Goal: Find specific page/section: Find specific page/section

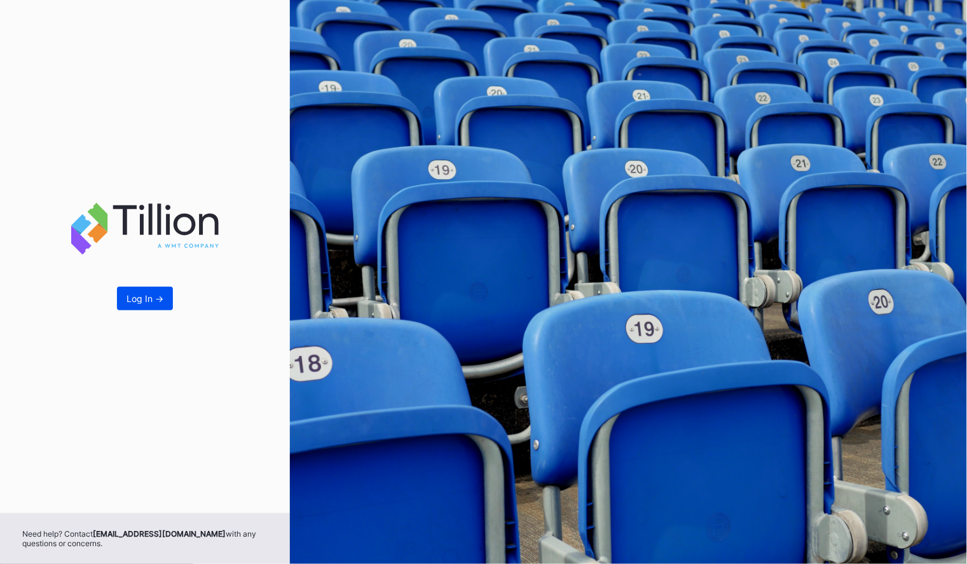
click at [161, 301] on div "Log In ->" at bounding box center [145, 298] width 37 height 11
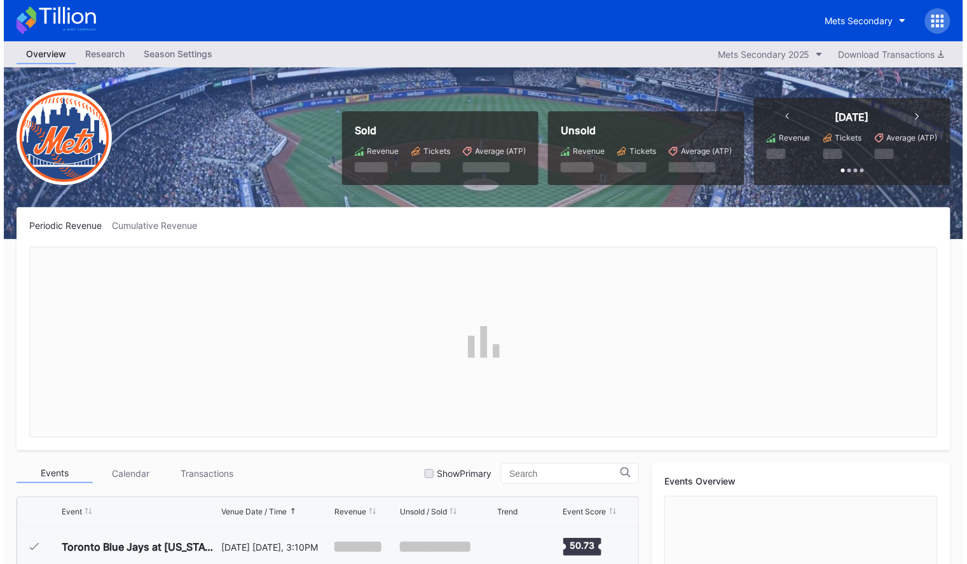
scroll to position [3262, 0]
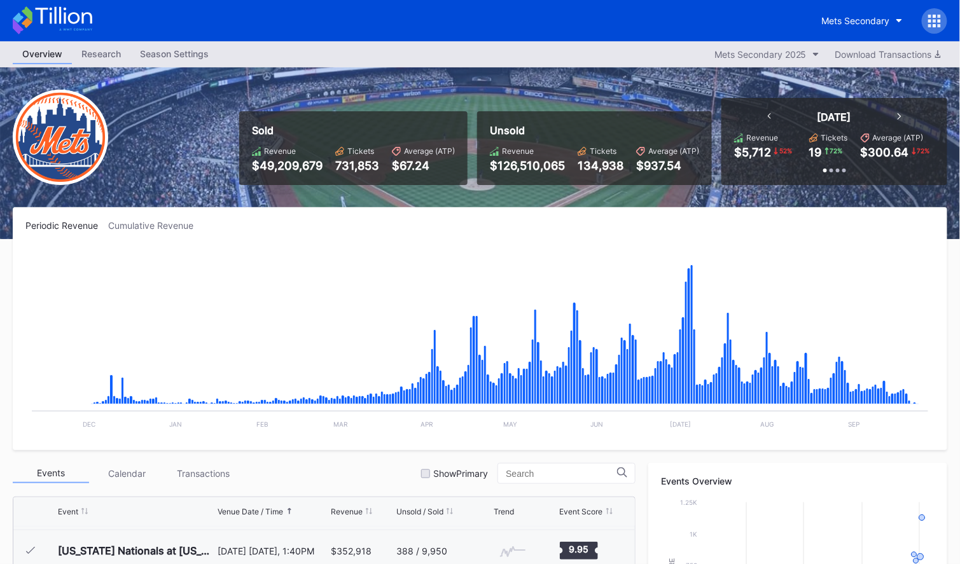
click at [932, 20] on icon at bounding box center [934, 21] width 13 height 13
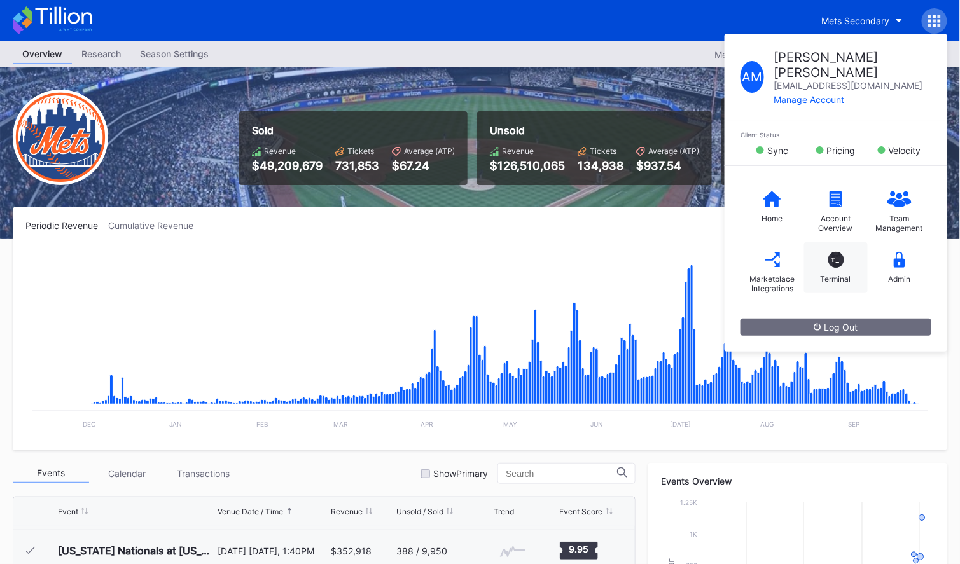
click at [838, 252] on div "T_" at bounding box center [836, 260] width 16 height 16
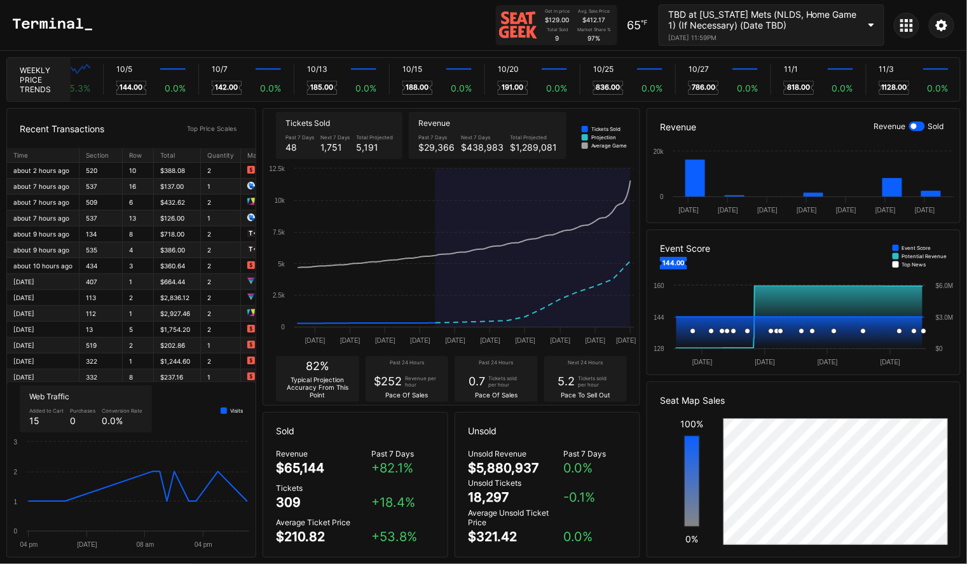
click at [872, 25] on icon at bounding box center [872, 26] width 6 height 4
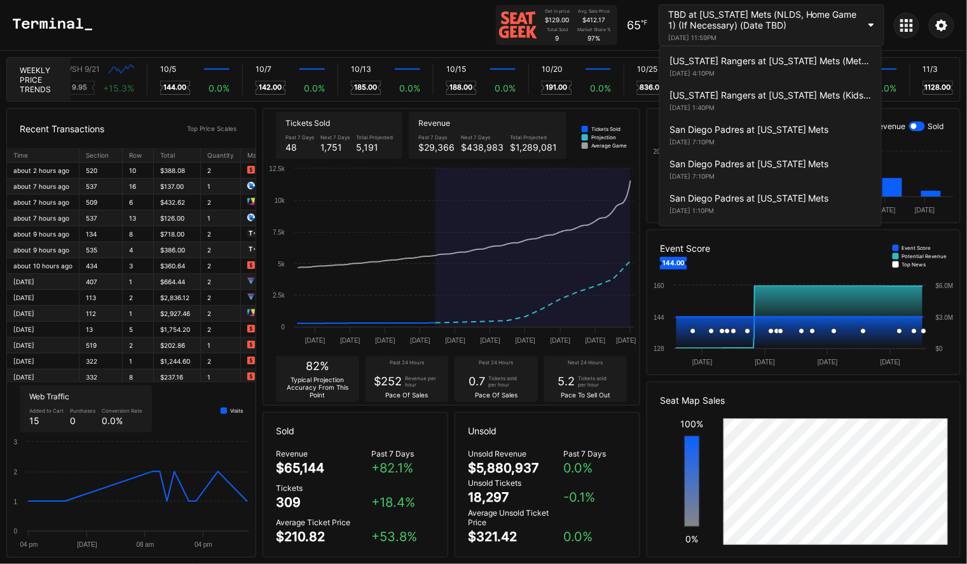
scroll to position [2470, 0]
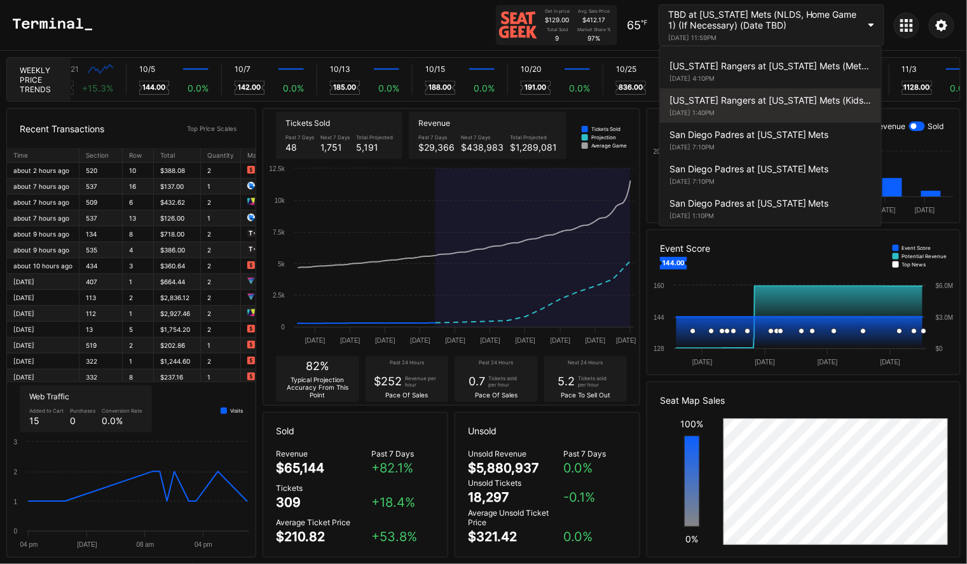
click at [761, 108] on div "Texas Rangers at New York Mets (Kids Color-In Lunchbox Giveaway) September 14, …" at bounding box center [770, 105] width 221 height 34
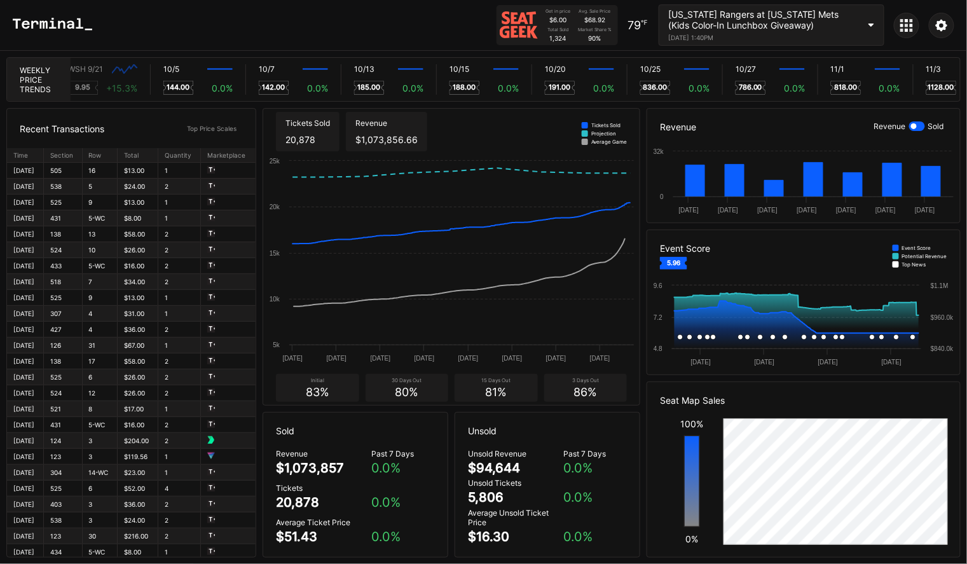
click at [922, 127] on div at bounding box center [918, 126] width 16 height 10
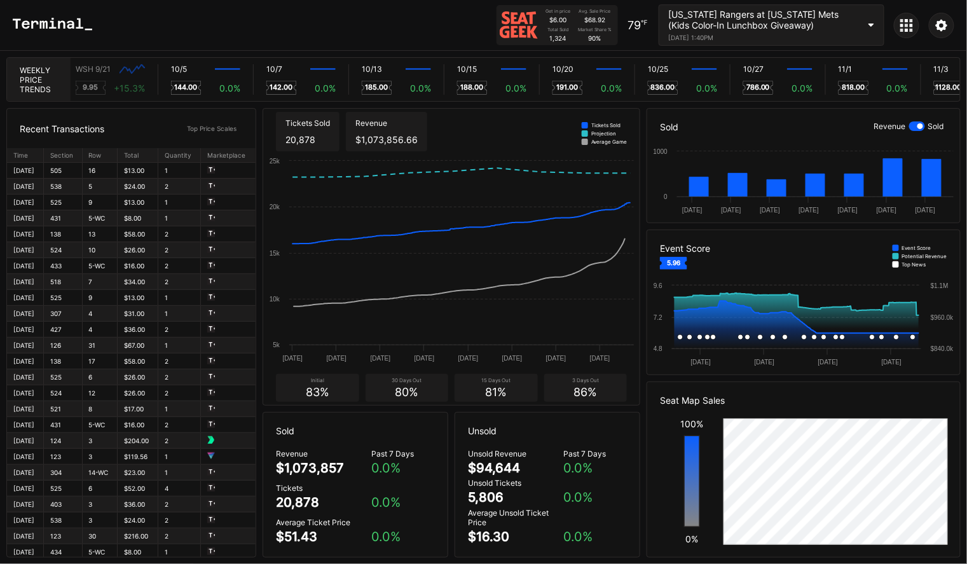
click at [899, 23] on div at bounding box center [906, 25] width 25 height 25
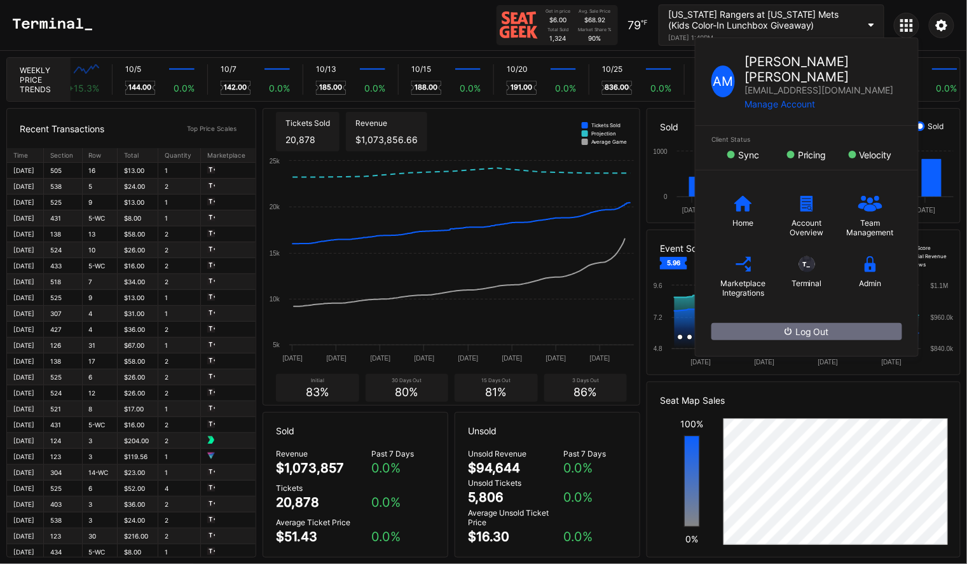
click at [899, 23] on div "A M Antony Martin antony.m@wmt.digital Manage Account Client Status Sync Pricin…" at bounding box center [906, 25] width 25 height 25
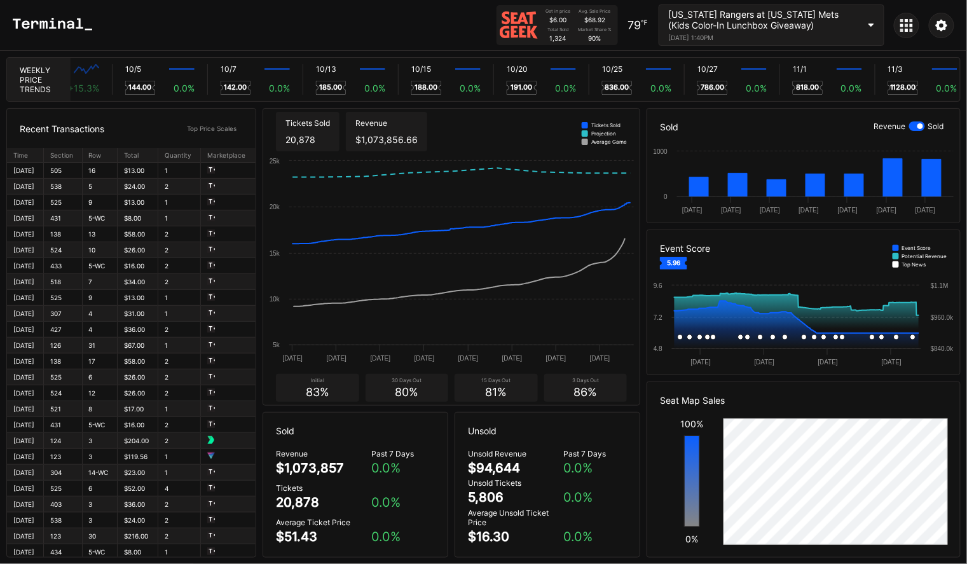
click at [872, 24] on icon at bounding box center [872, 26] width 6 height 4
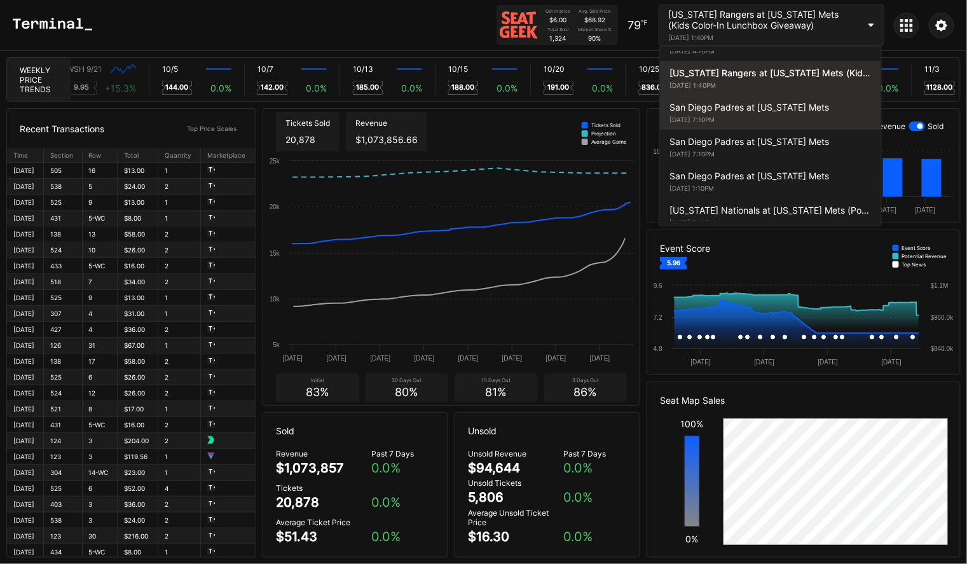
scroll to position [0, 7556]
click at [793, 116] on div "September 16, 2025 7:10PM" at bounding box center [771, 120] width 202 height 8
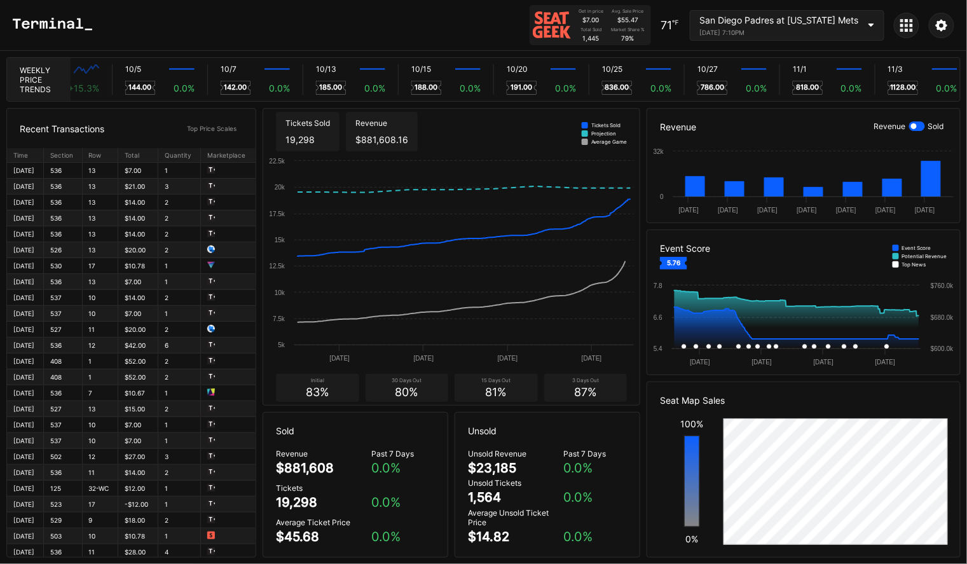
click at [919, 128] on div at bounding box center [918, 126] width 16 height 10
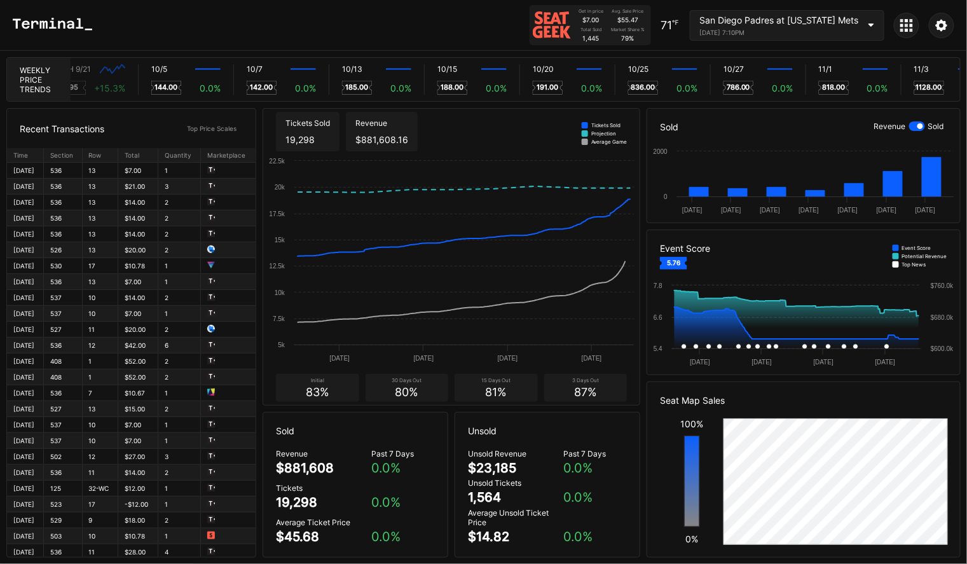
click at [910, 127] on div at bounding box center [918, 126] width 16 height 10
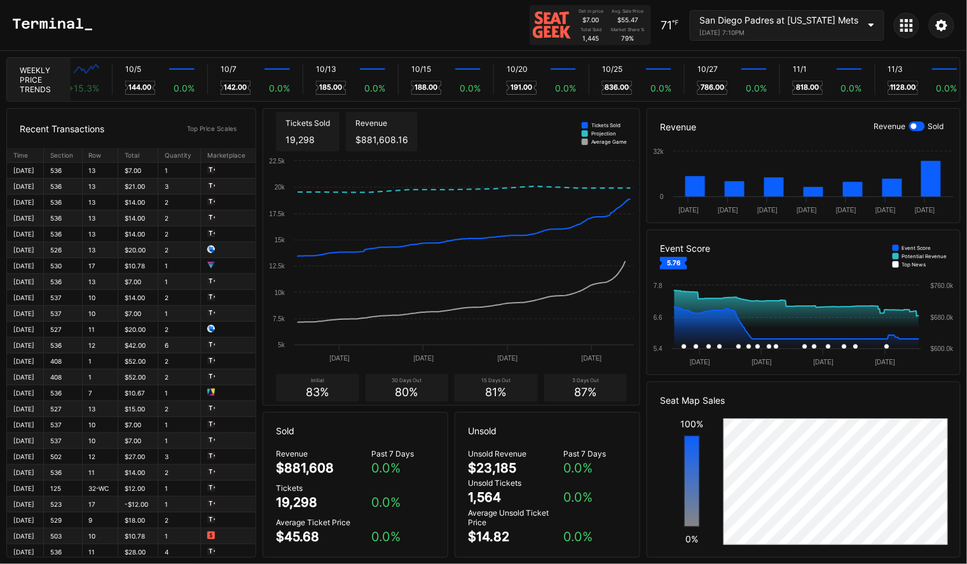
click at [924, 127] on div at bounding box center [918, 126] width 16 height 10
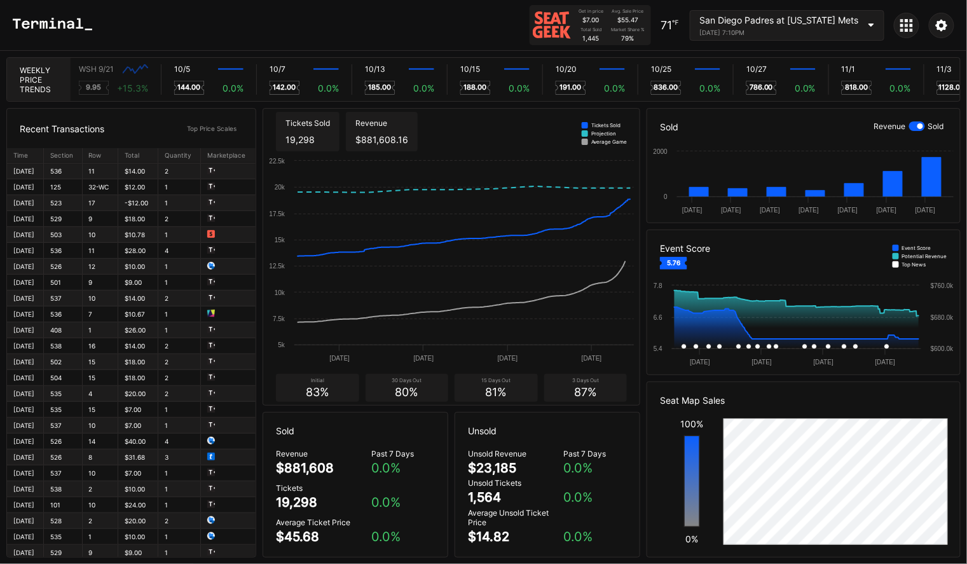
scroll to position [311, 0]
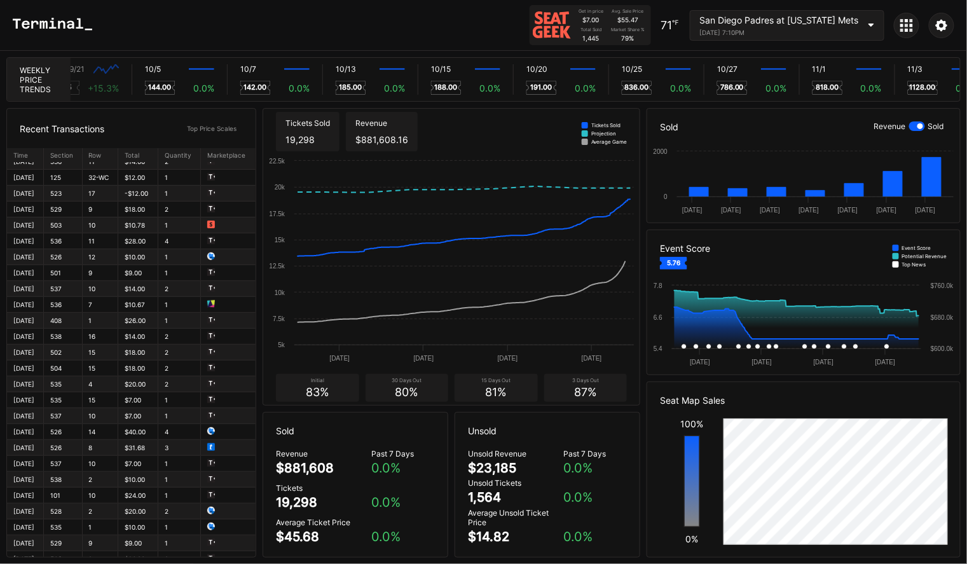
click at [791, 31] on div "September 16, 2025 7:10PM" at bounding box center [780, 33] width 160 height 8
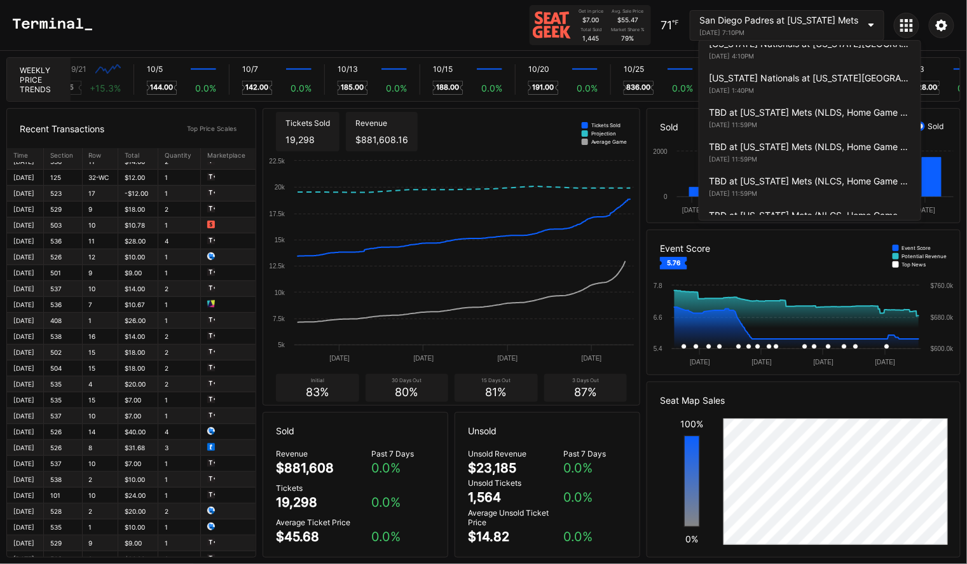
scroll to position [2679, 0]
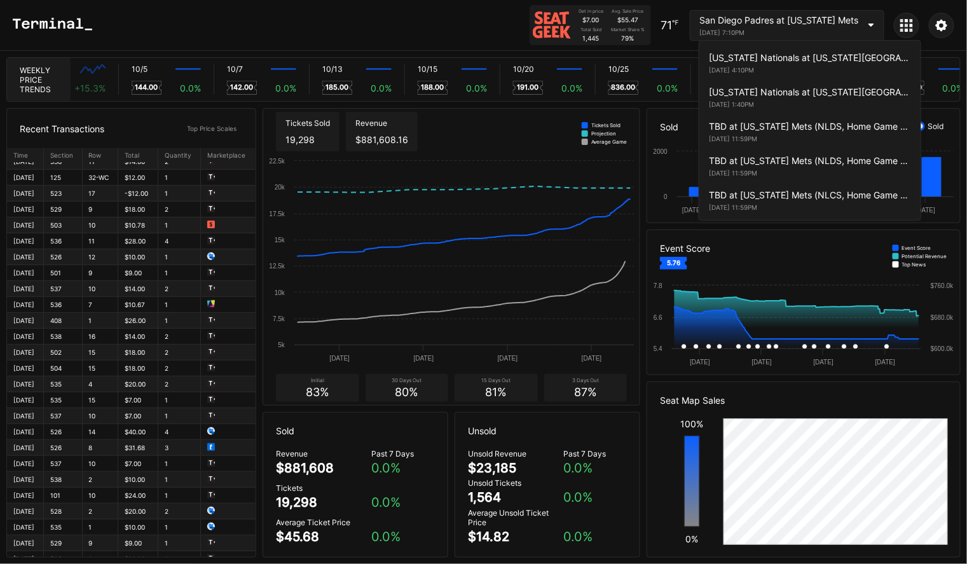
click at [781, 122] on div "TBD at New York Mets (NLDS, Home Game 1) (If Necessary) (Date TBD) October 5, 2…" at bounding box center [810, 131] width 221 height 34
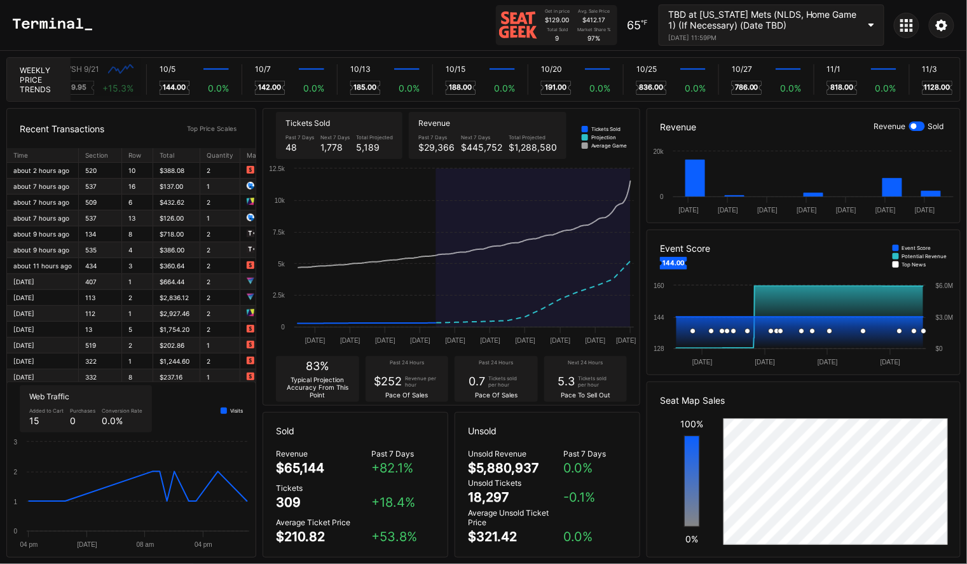
scroll to position [0, 7558]
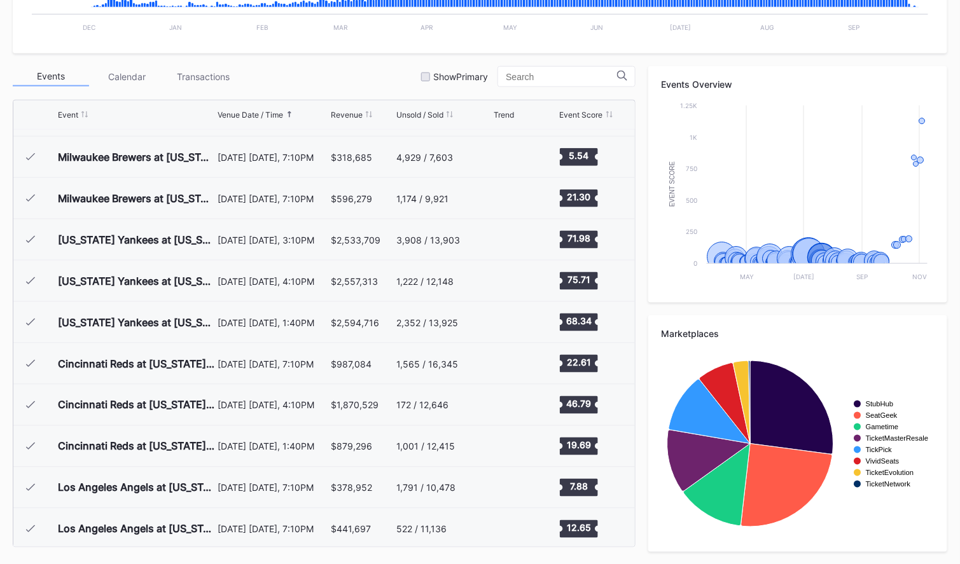
scroll to position [1719, 0]
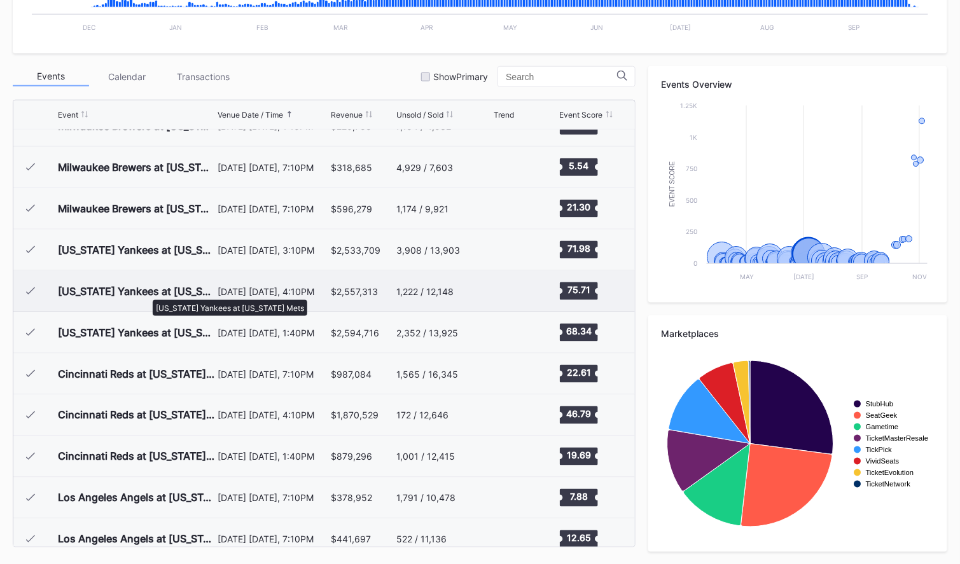
click at [146, 294] on div "[US_STATE] Yankees at [US_STATE] Mets" at bounding box center [136, 291] width 156 height 13
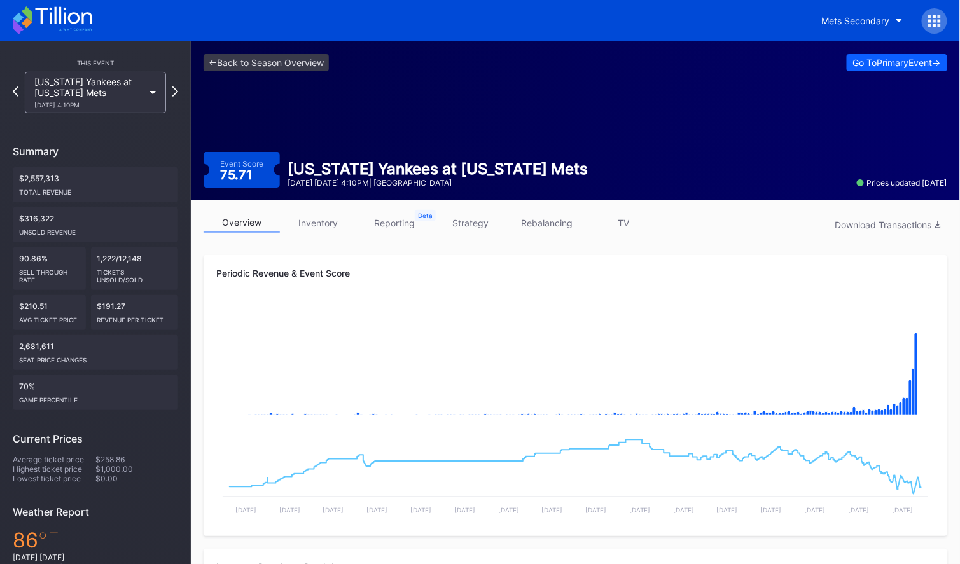
click at [321, 228] on link "inventory" at bounding box center [318, 223] width 76 height 20
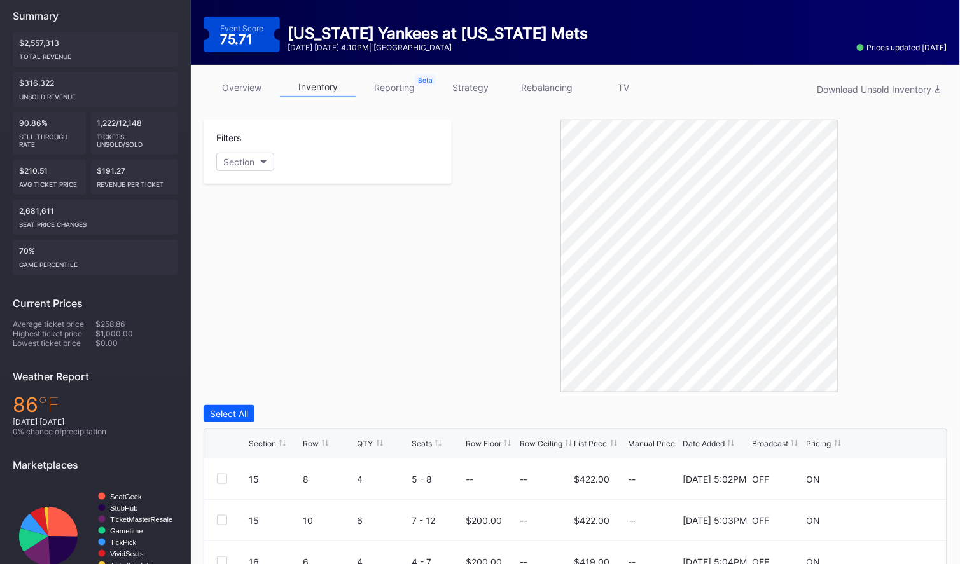
scroll to position [176, 0]
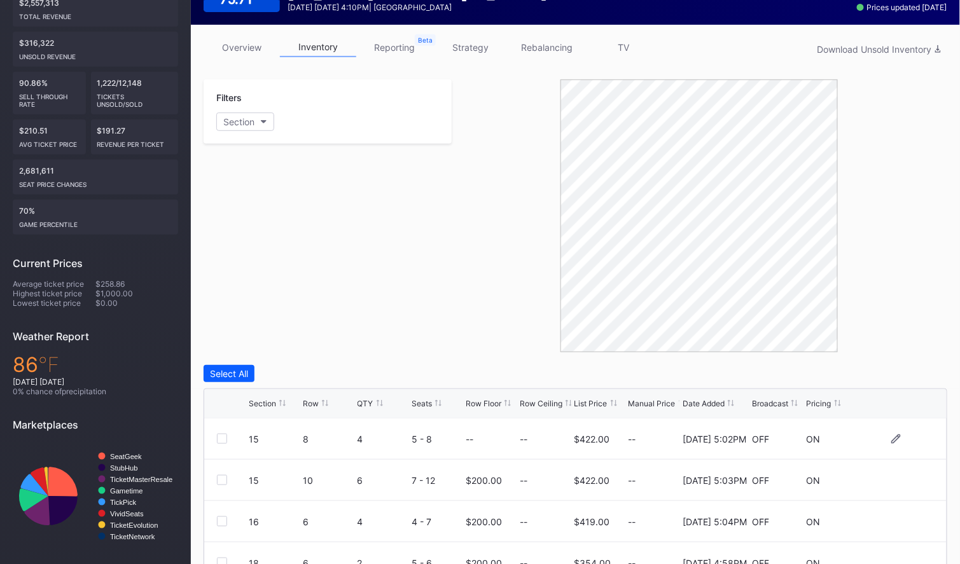
click at [221, 437] on div at bounding box center [222, 439] width 10 height 10
click at [221, 437] on icon at bounding box center [222, 439] width 8 height 6
click at [221, 437] on div at bounding box center [222, 439] width 10 height 10
click at [221, 437] on icon at bounding box center [222, 439] width 8 height 6
click at [891, 440] on icon at bounding box center [896, 439] width 10 height 10
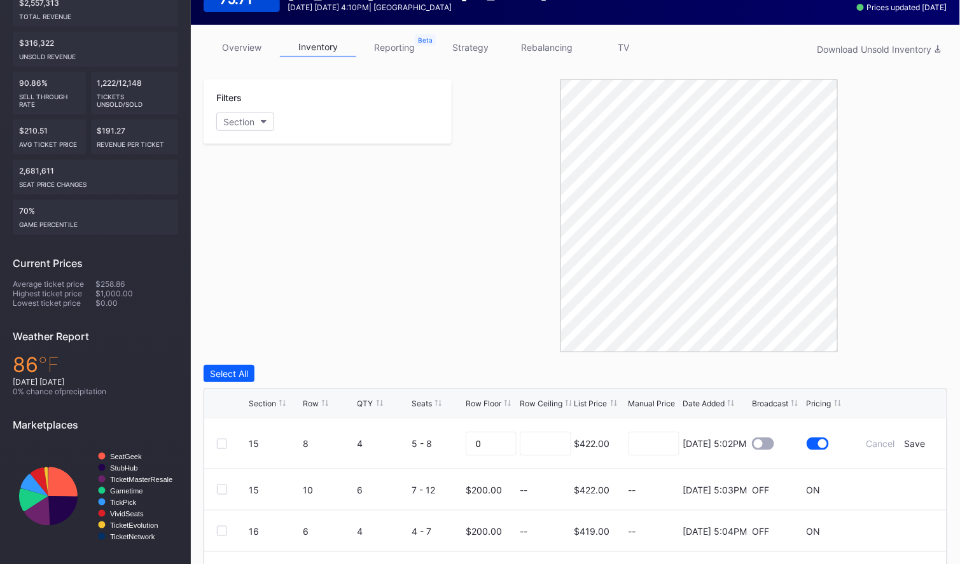
click at [897, 171] on div at bounding box center [699, 216] width 495 height 273
click at [382, 48] on link "reporting" at bounding box center [394, 48] width 76 height 20
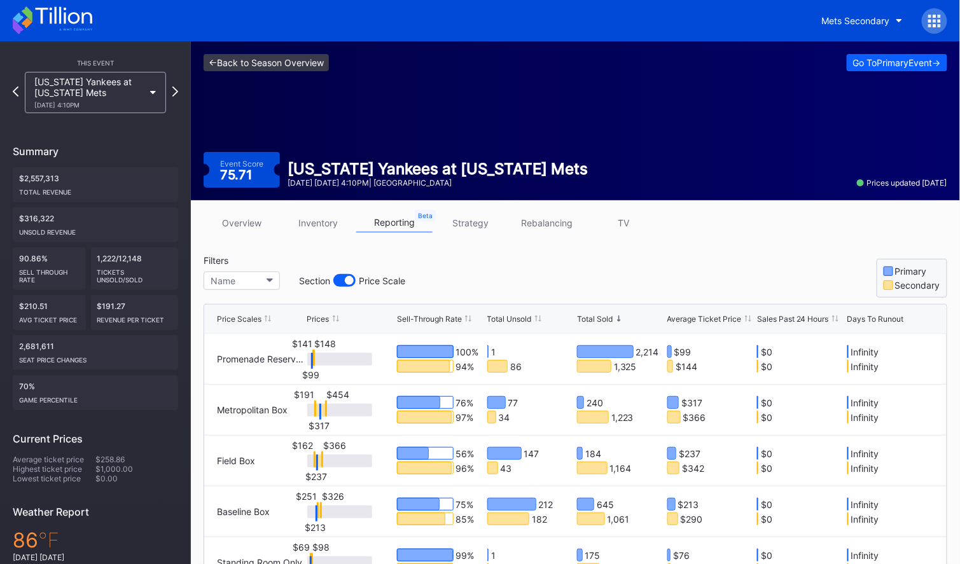
click at [212, 62] on link "<- Back to Season Overview" at bounding box center [266, 62] width 125 height 17
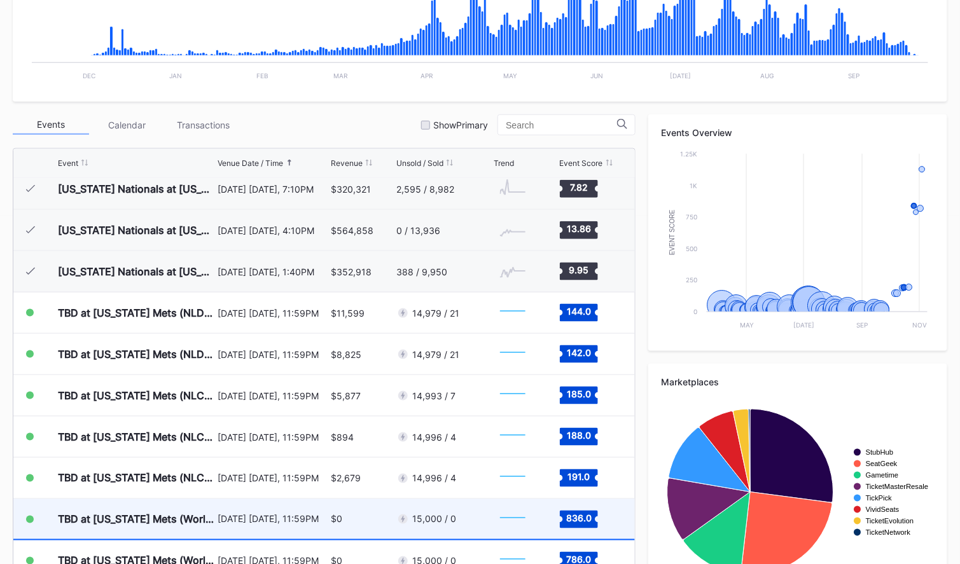
scroll to position [3170, 0]
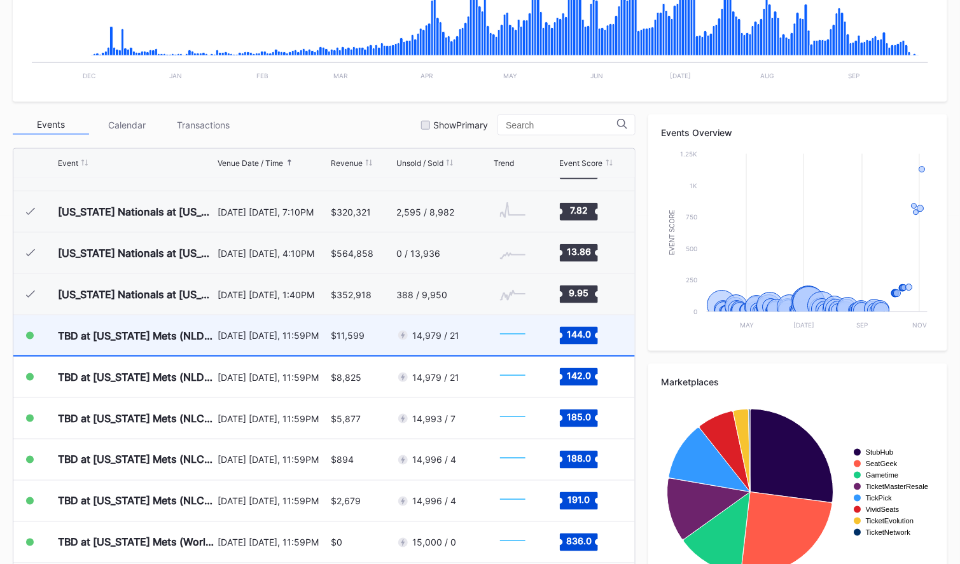
click at [164, 342] on div "TBD at [US_STATE] Mets (NLDS, Home Game 1) (If Necessary) (Date TBD)" at bounding box center [136, 335] width 156 height 40
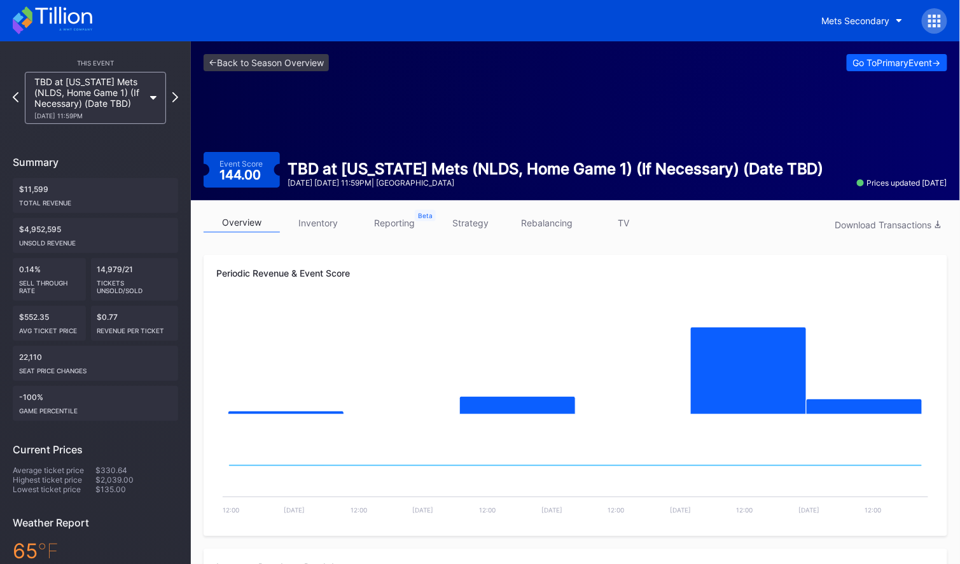
click at [331, 216] on link "inventory" at bounding box center [318, 223] width 76 height 20
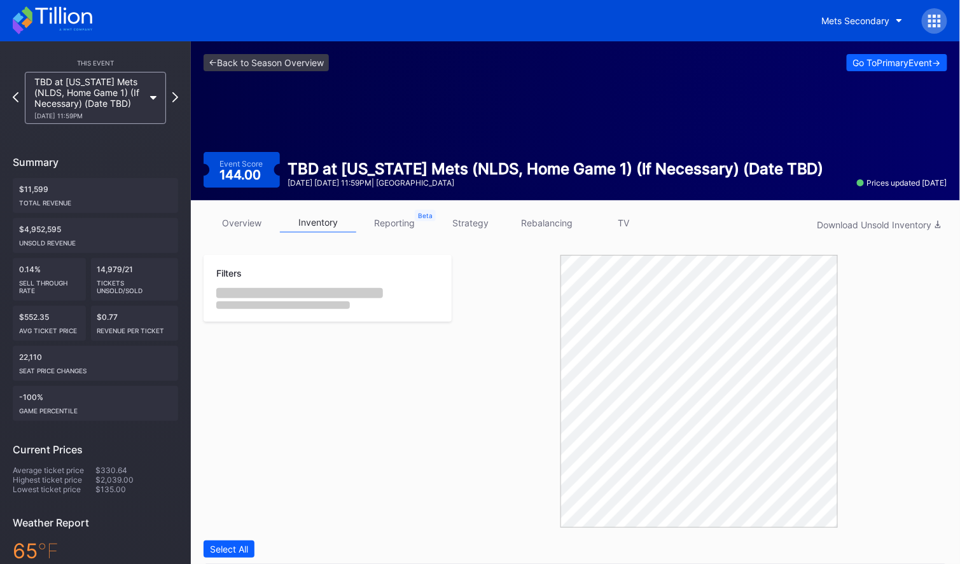
click at [330, 225] on link "inventory" at bounding box center [318, 223] width 76 height 20
click at [258, 297] on button "Section" at bounding box center [245, 297] width 58 height 18
click at [255, 363] on div "11" at bounding box center [290, 368] width 148 height 24
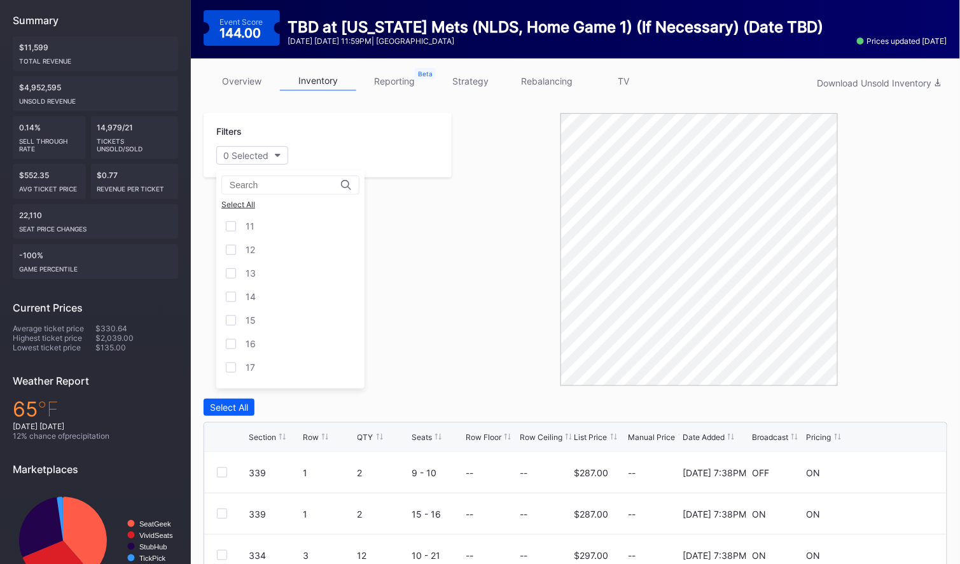
scroll to position [148, 0]
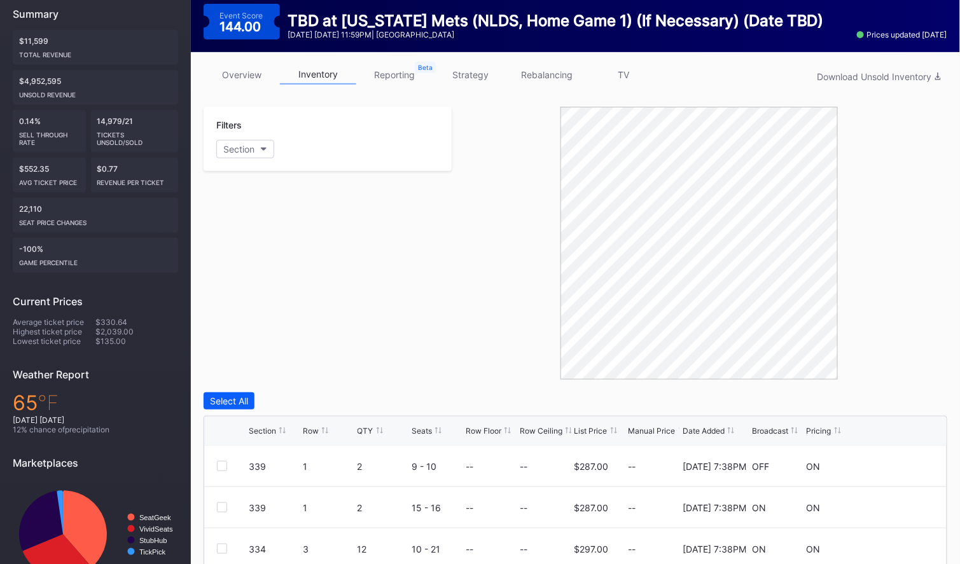
click at [406, 77] on link "reporting" at bounding box center [394, 75] width 76 height 20
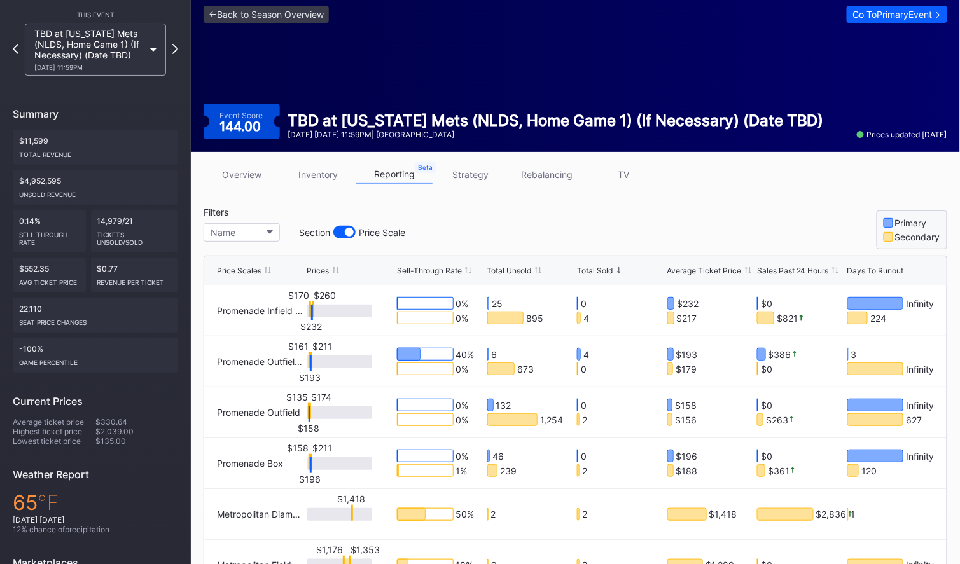
scroll to position [58, 0]
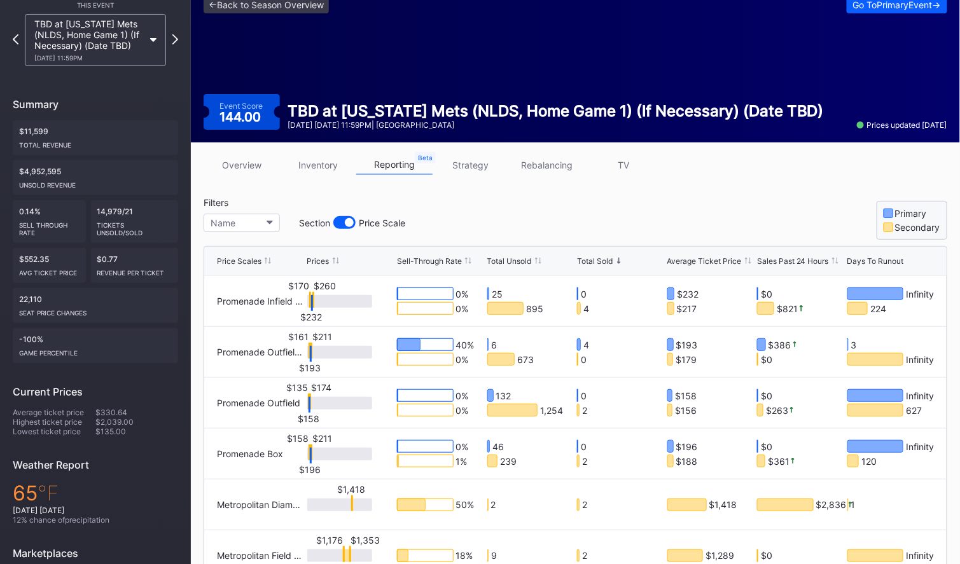
click at [476, 167] on link "strategy" at bounding box center [471, 165] width 76 height 20
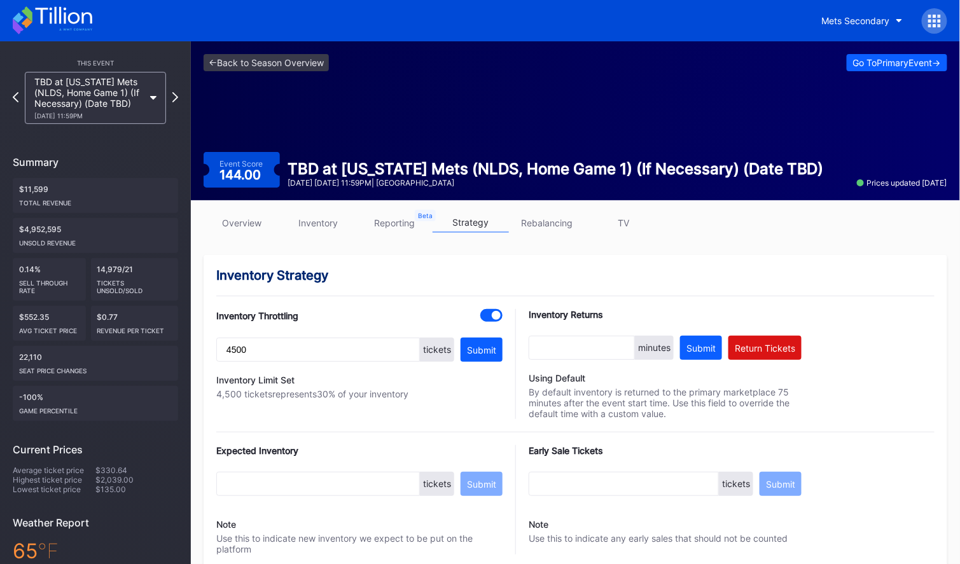
click at [620, 221] on link "TV" at bounding box center [623, 223] width 76 height 20
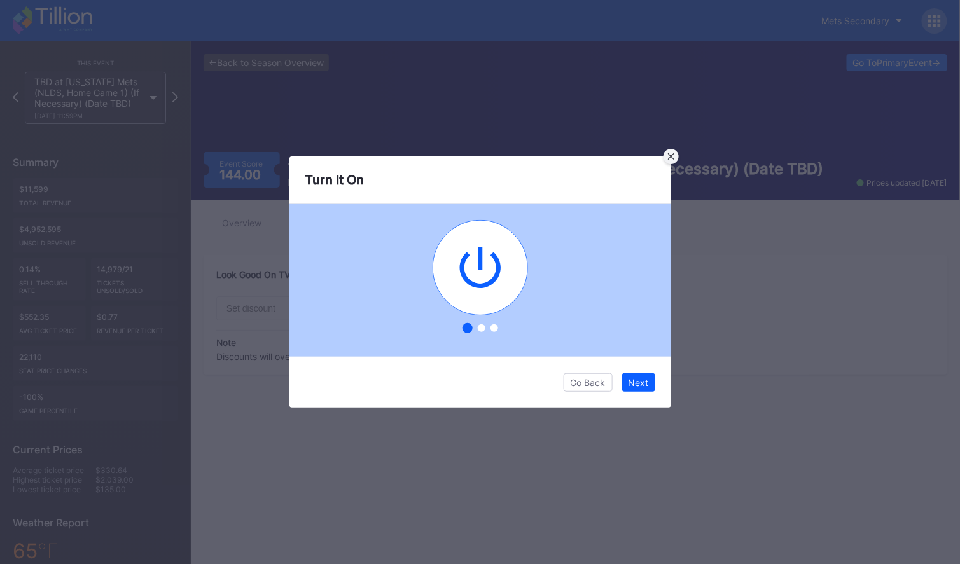
click at [674, 159] on div at bounding box center [670, 156] width 15 height 15
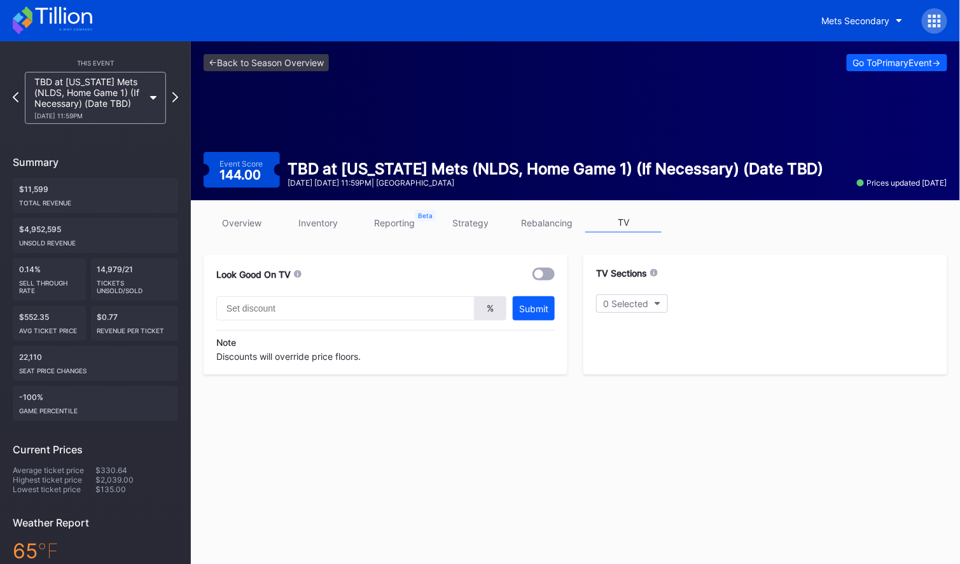
click at [539, 226] on link "rebalancing" at bounding box center [547, 223] width 76 height 20
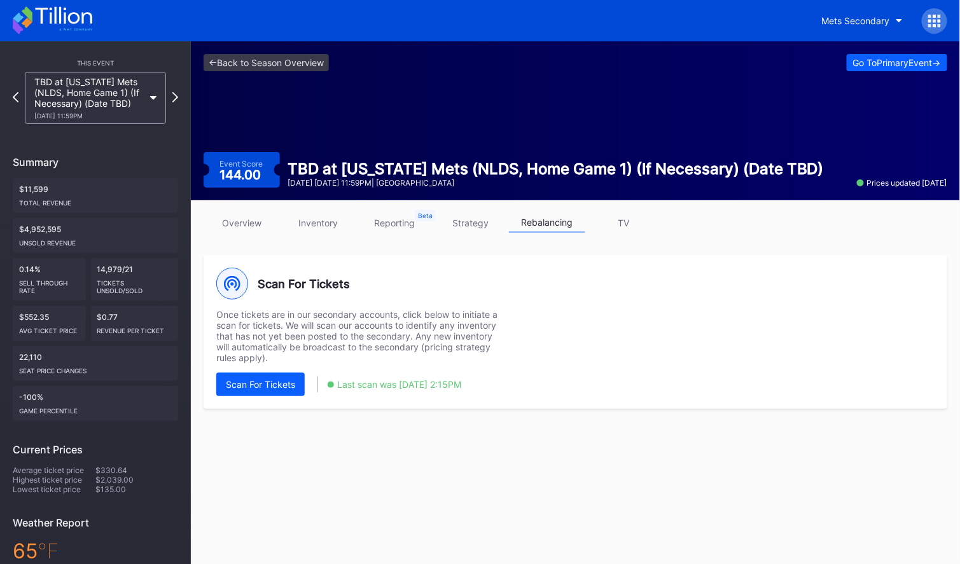
click at [474, 229] on link "strategy" at bounding box center [471, 223] width 76 height 20
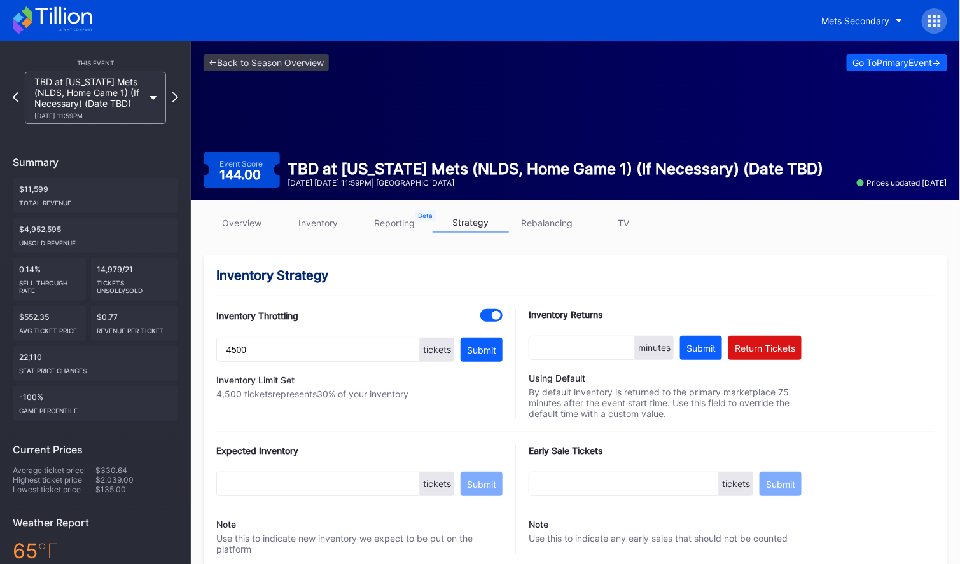
click at [320, 225] on link "inventory" at bounding box center [318, 223] width 76 height 20
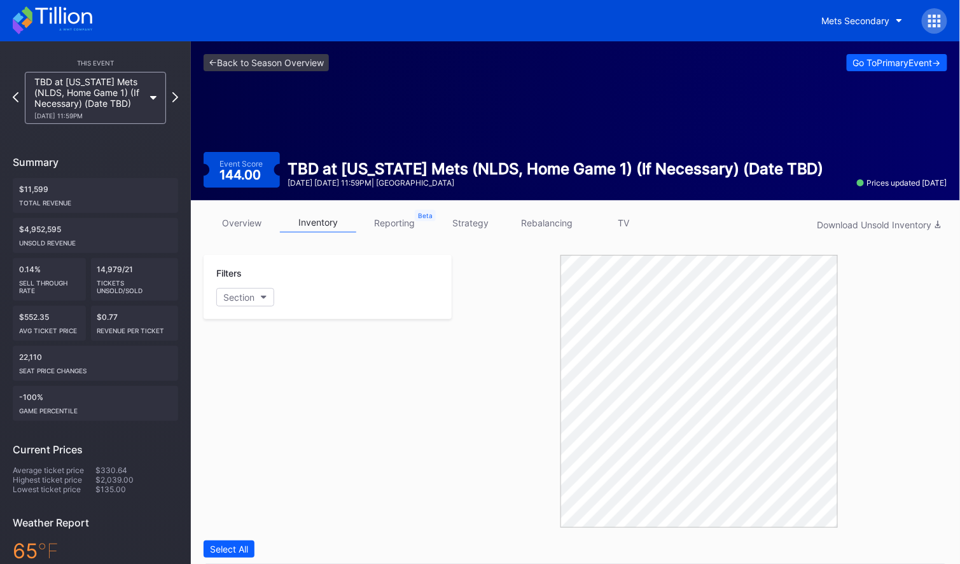
click at [248, 223] on link "overview" at bounding box center [242, 223] width 76 height 20
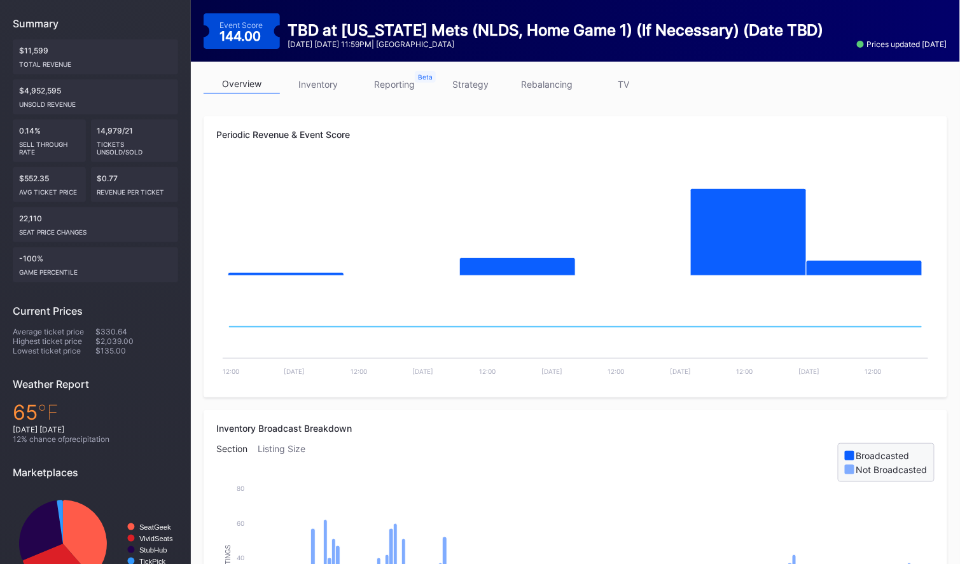
scroll to position [139, 0]
click at [476, 90] on link "strategy" at bounding box center [471, 84] width 76 height 20
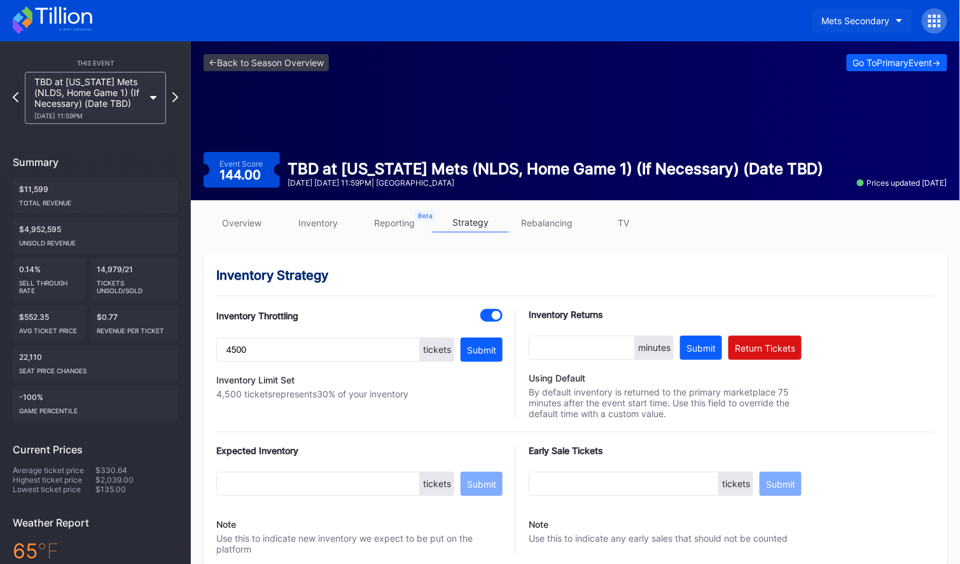
click at [887, 18] on div "Mets Secondary" at bounding box center [856, 20] width 68 height 11
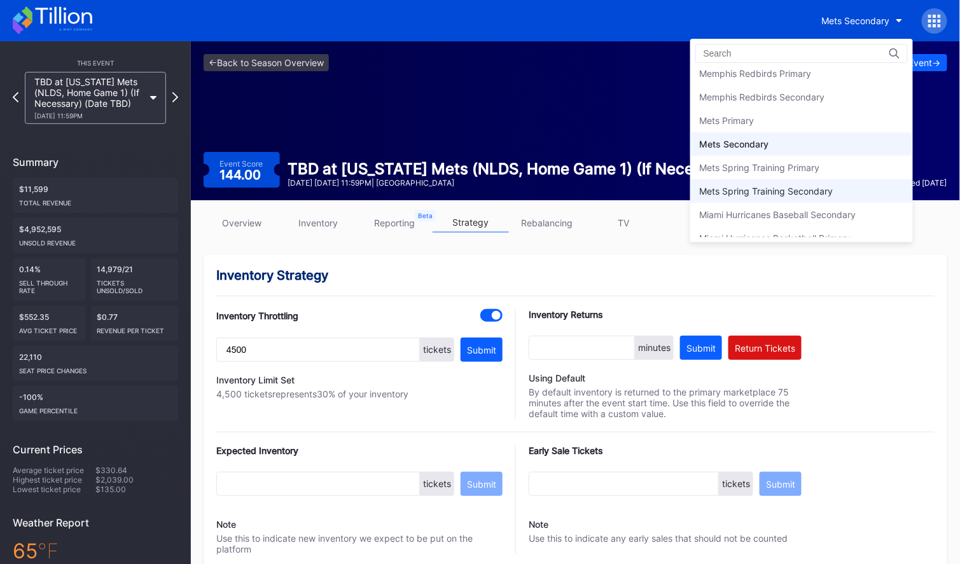
scroll to position [1938, 0]
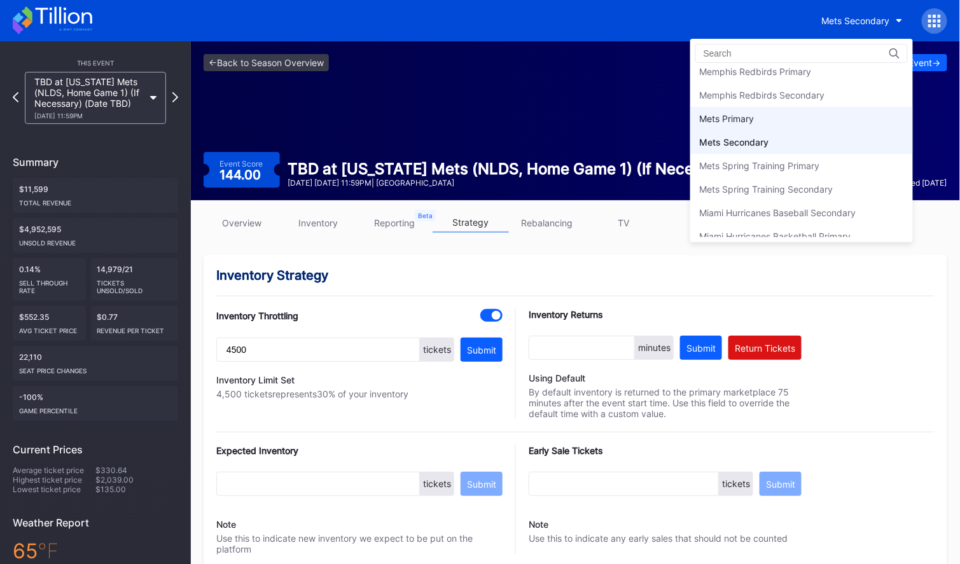
click at [745, 113] on div "Mets Primary" at bounding box center [727, 118] width 55 height 11
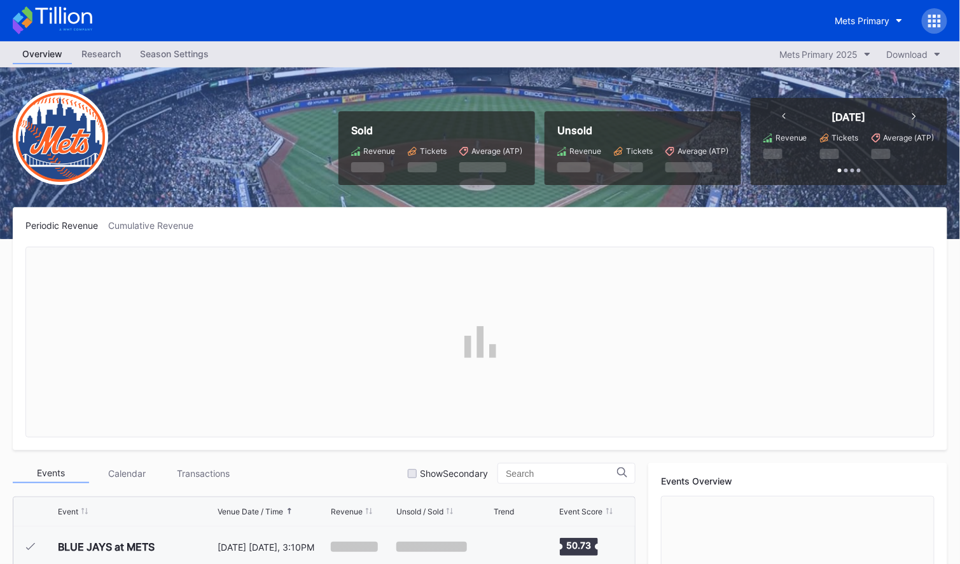
scroll to position [3262, 0]
click at [851, 52] on div "Mets Primary 2025" at bounding box center [818, 54] width 79 height 11
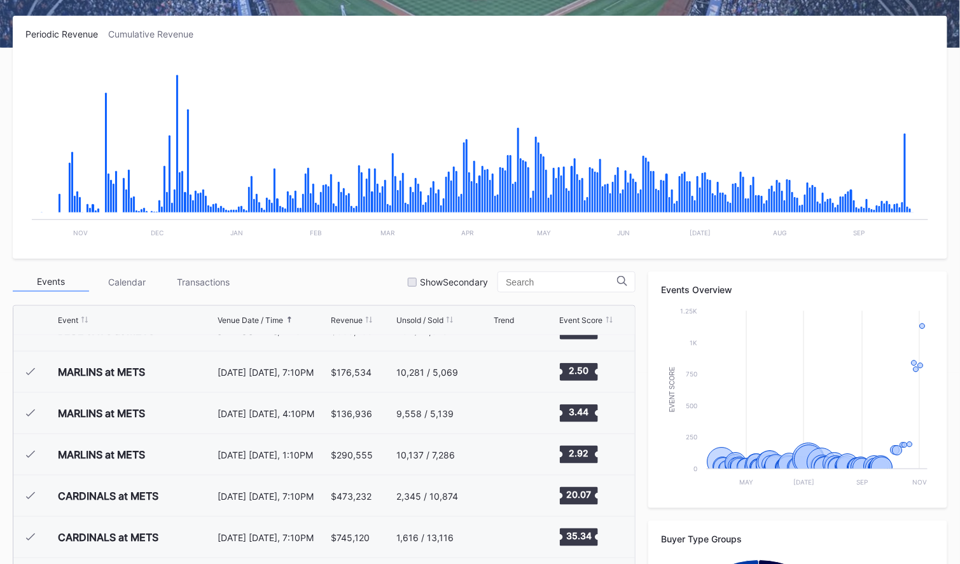
scroll to position [95, 0]
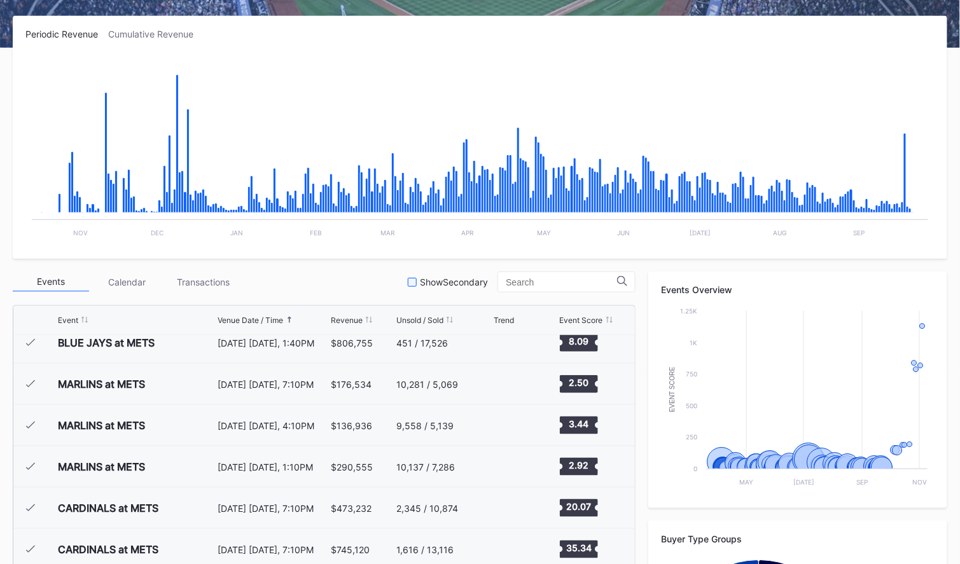
click at [417, 279] on div at bounding box center [412, 282] width 9 height 9
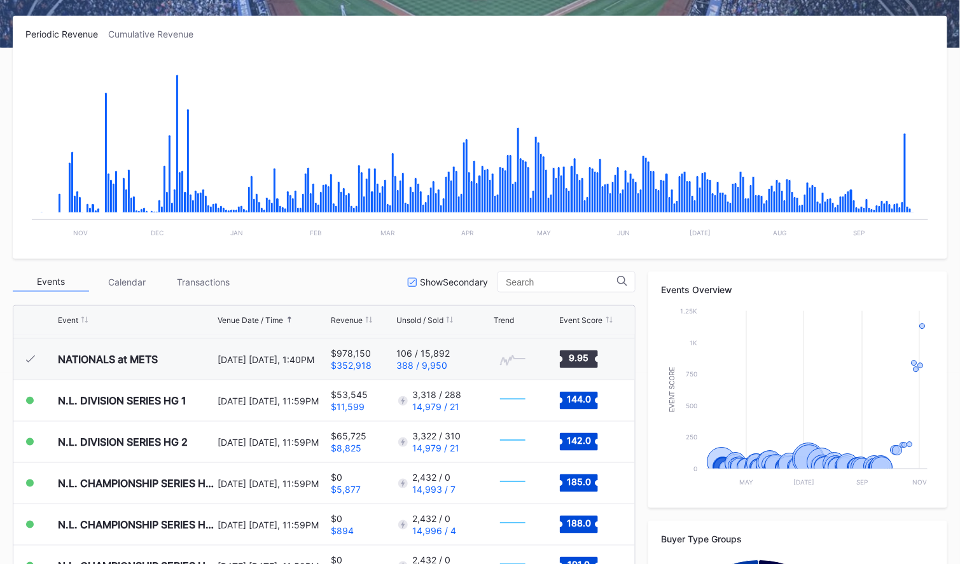
click at [416, 283] on icon at bounding box center [413, 282] width 6 height 5
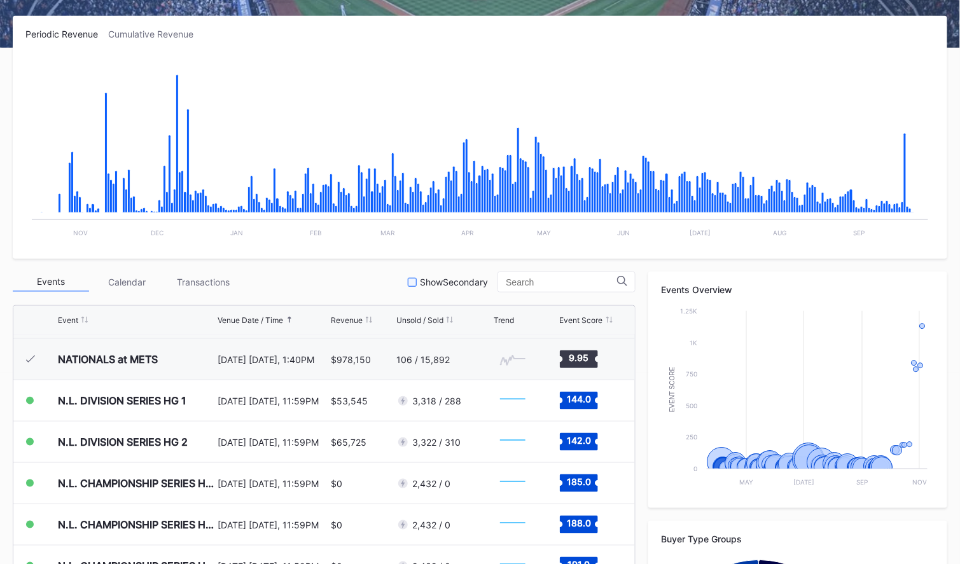
click at [417, 283] on div at bounding box center [412, 282] width 9 height 9
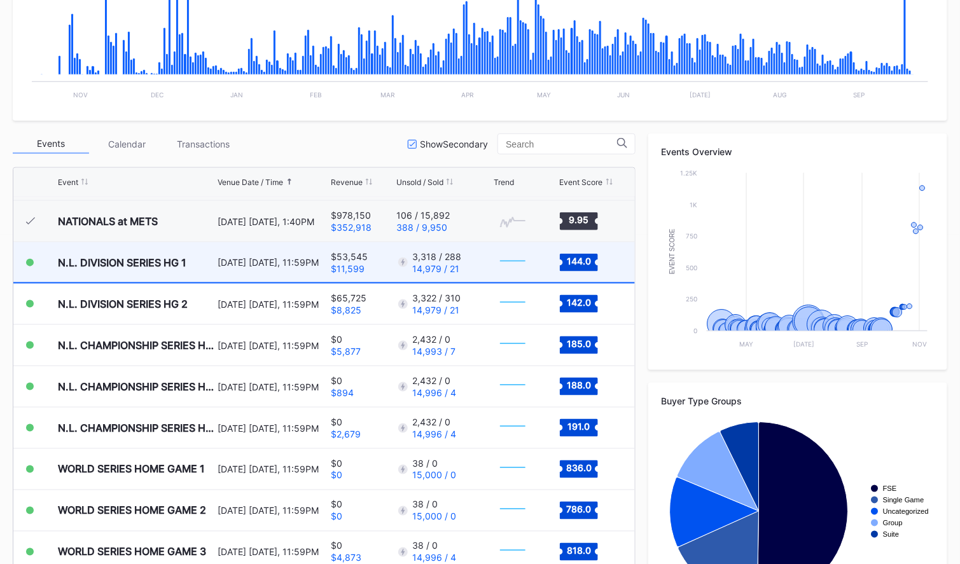
scroll to position [356, 0]
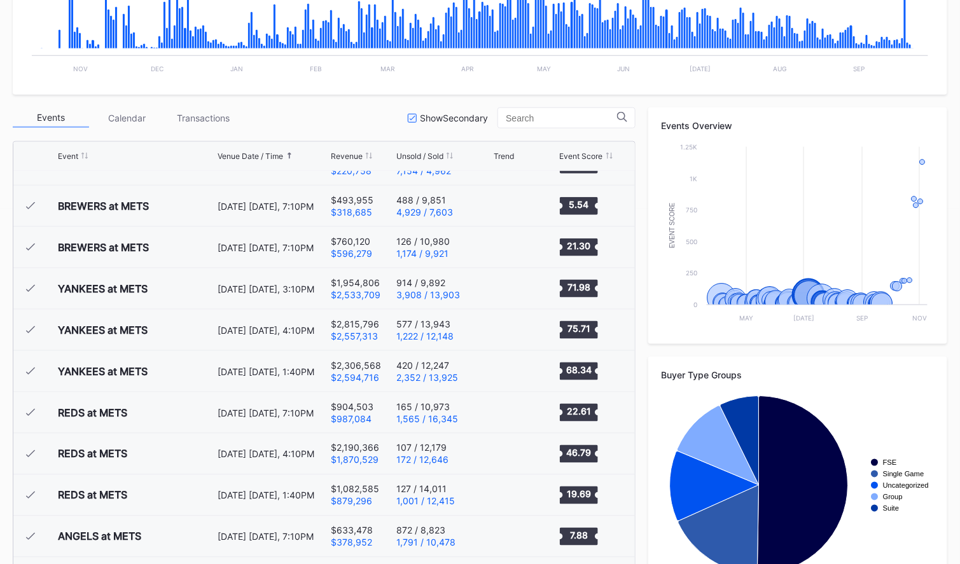
scroll to position [1700, 0]
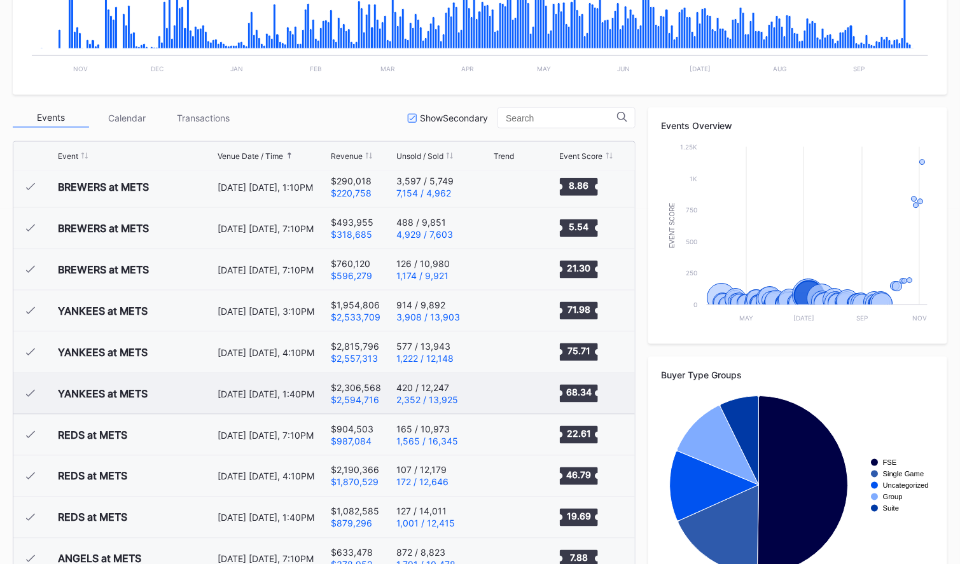
click at [126, 390] on div "YANKEES at METS" at bounding box center [103, 393] width 90 height 13
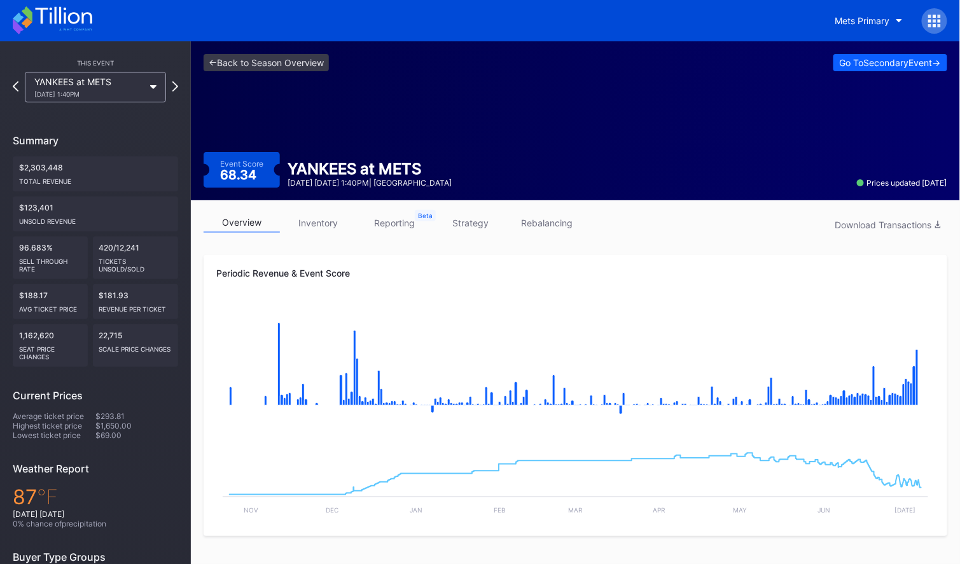
click at [315, 225] on link "inventory" at bounding box center [318, 223] width 76 height 20
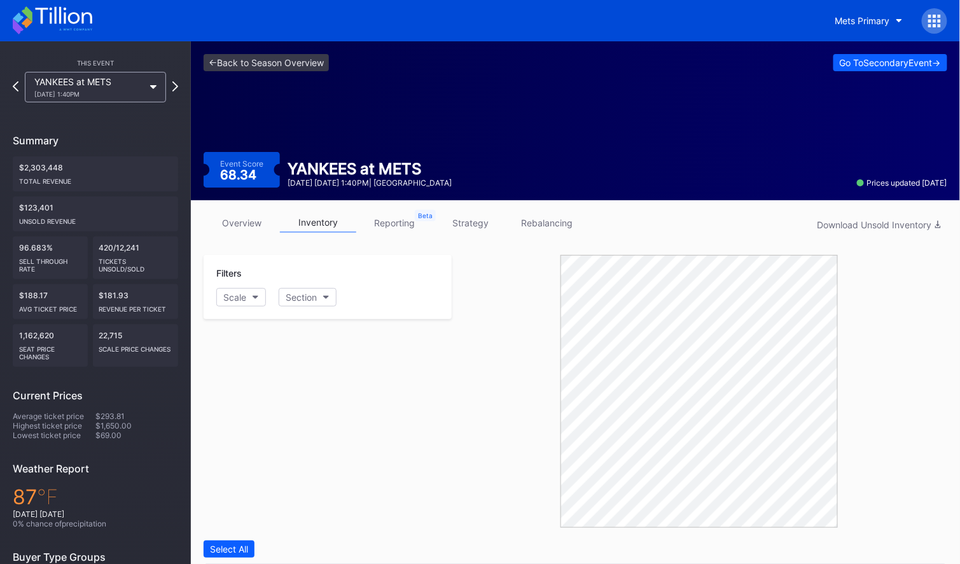
click at [393, 223] on link "reporting" at bounding box center [394, 223] width 76 height 20
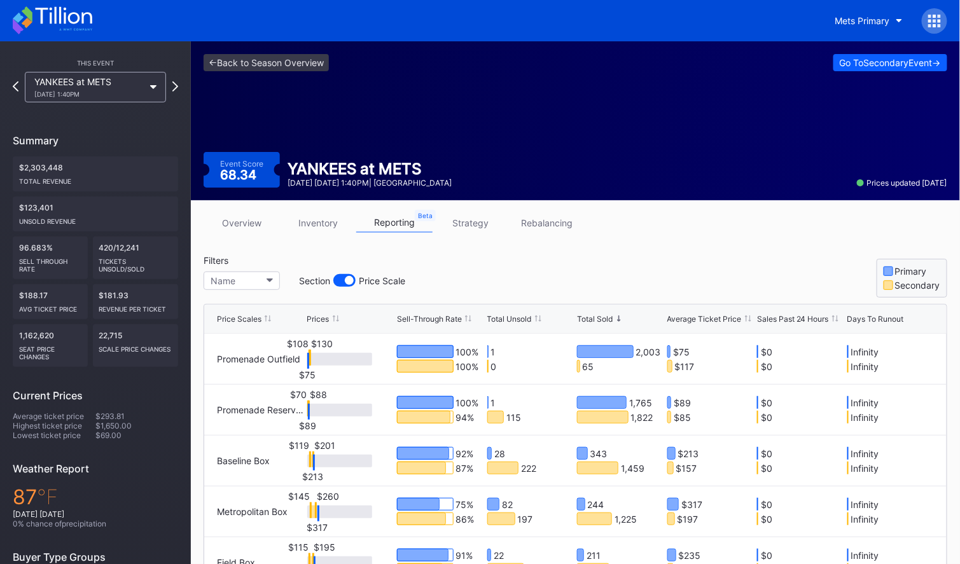
click at [546, 219] on link "rebalancing" at bounding box center [547, 223] width 76 height 20
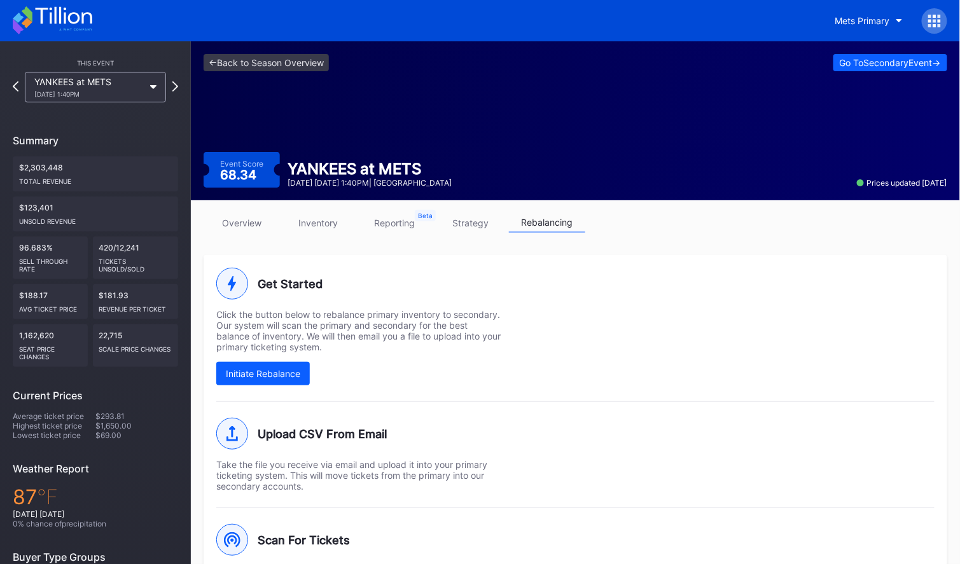
click at [480, 226] on link "strategy" at bounding box center [471, 223] width 76 height 20
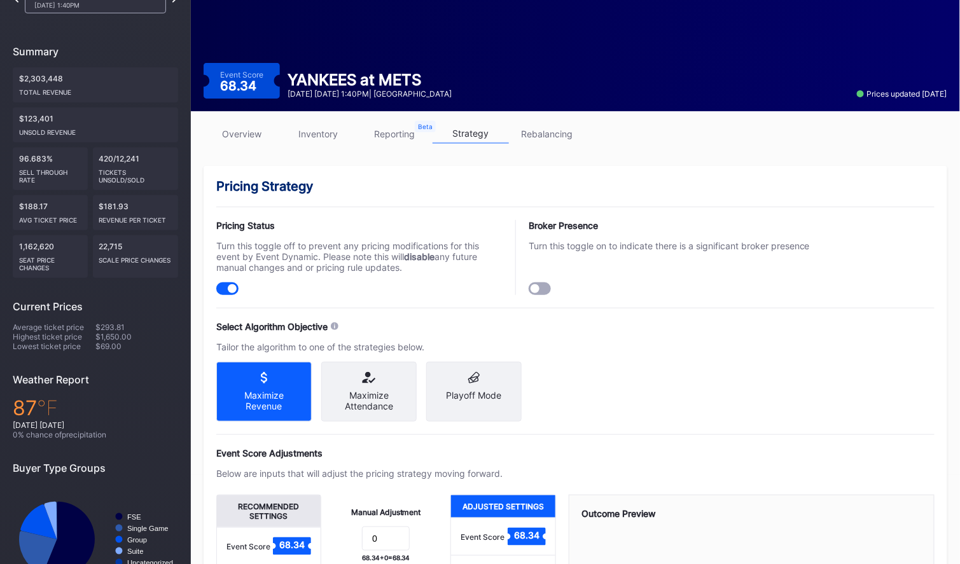
scroll to position [88, 0]
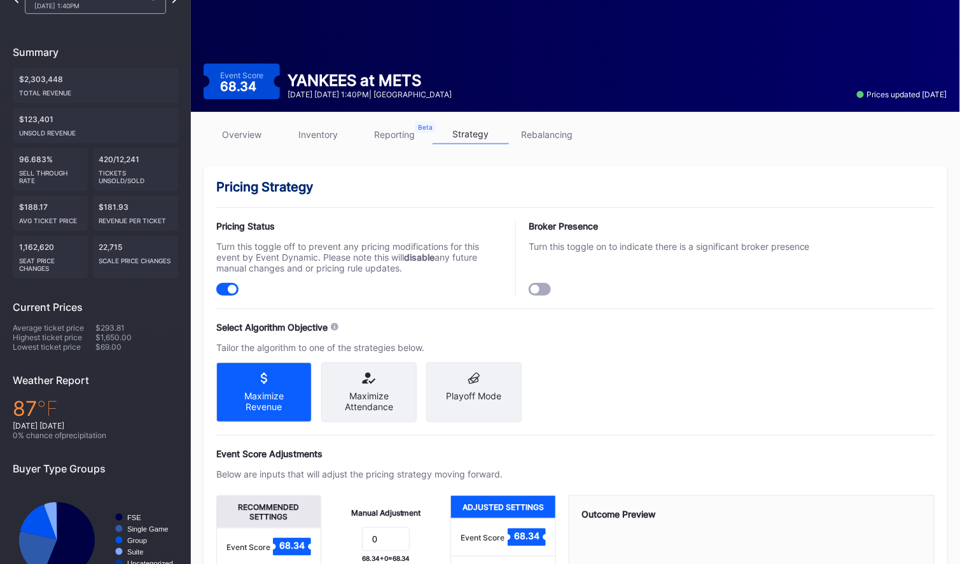
click at [557, 144] on link "rebalancing" at bounding box center [547, 135] width 76 height 20
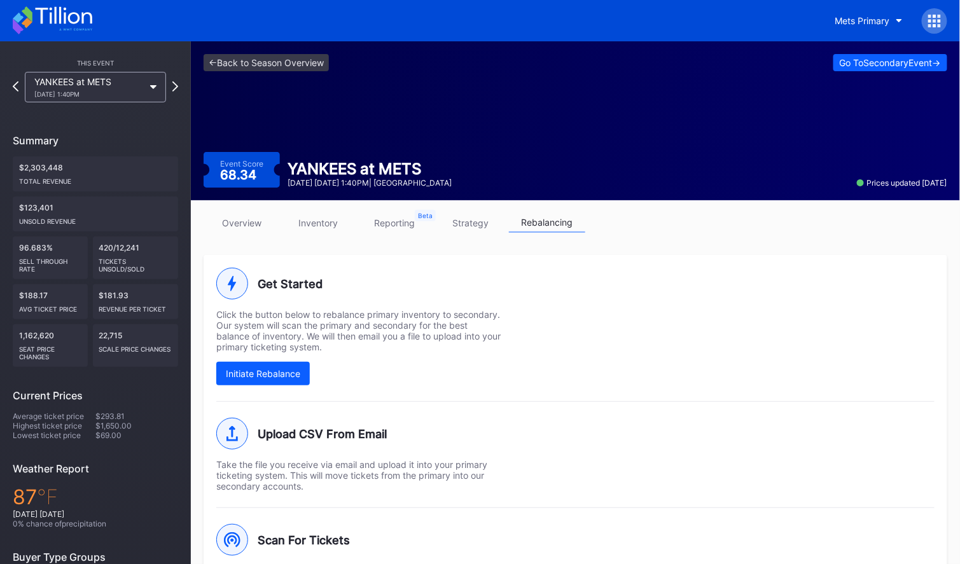
click at [242, 222] on link "overview" at bounding box center [242, 223] width 76 height 20
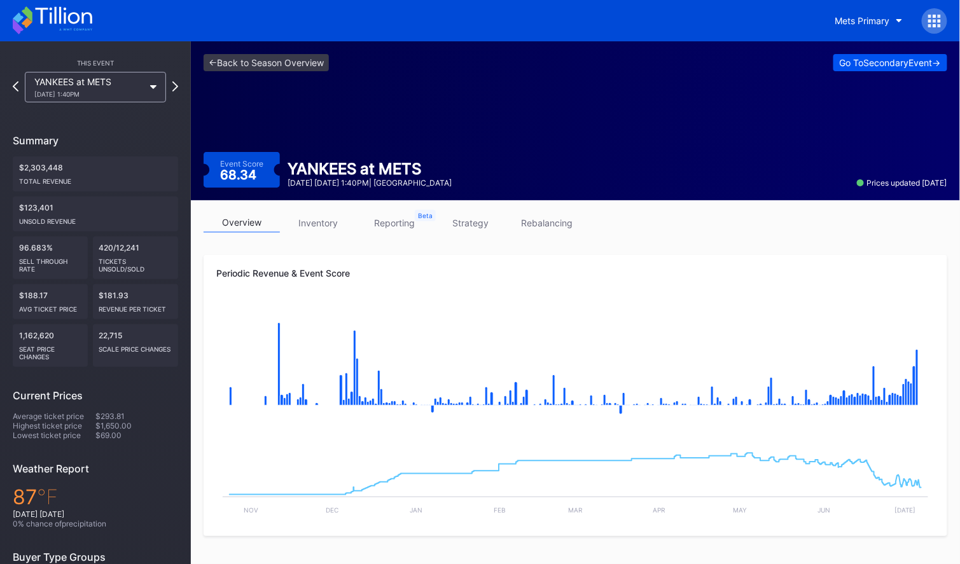
click at [878, 64] on div "Go To Secondary Event ->" at bounding box center [890, 62] width 101 height 11
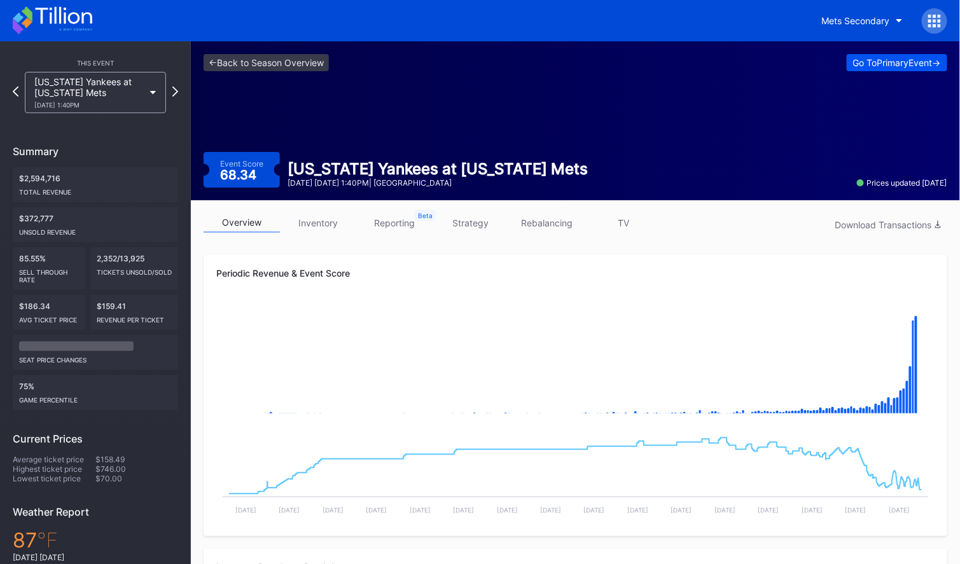
click at [894, 61] on div "Go To Primary Event ->" at bounding box center [897, 62] width 88 height 11
